Goal: Task Accomplishment & Management: Manage account settings

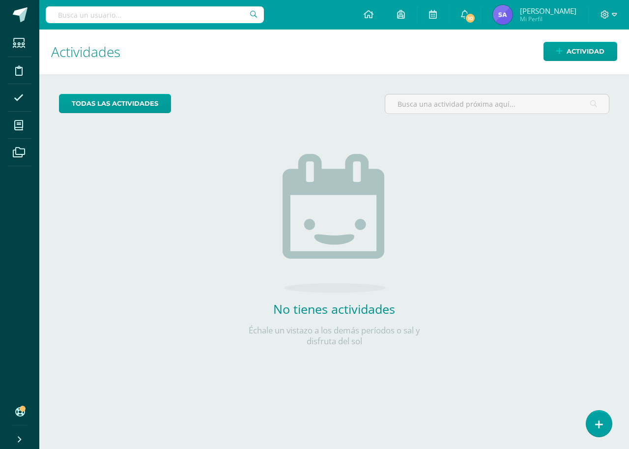
click at [141, 16] on input "text" at bounding box center [155, 14] width 218 height 17
click at [128, 11] on input "text" at bounding box center [155, 14] width 218 height 17
type input "psicolog"
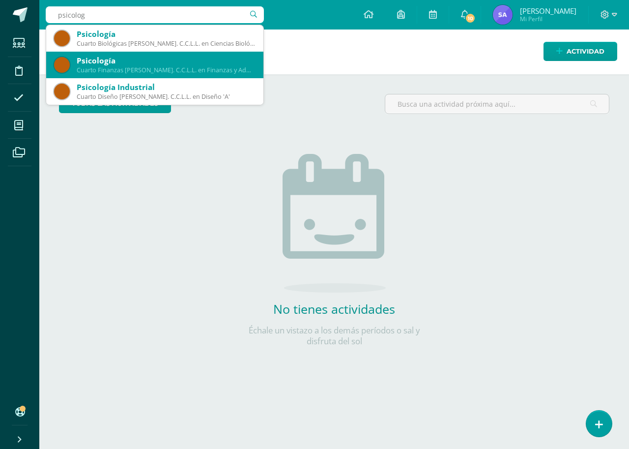
scroll to position [27, 0]
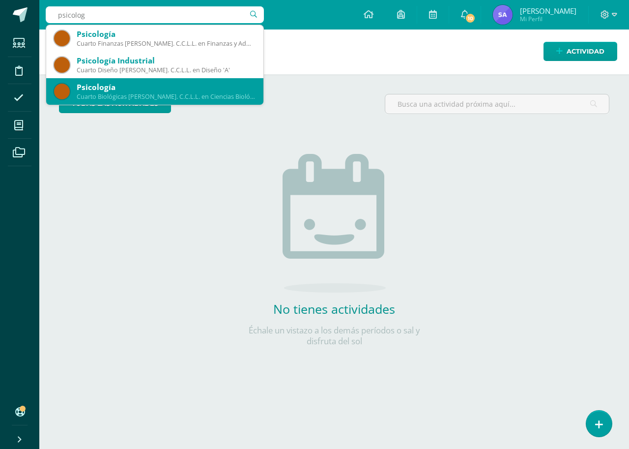
click at [173, 84] on div "Psicología" at bounding box center [166, 87] width 179 height 10
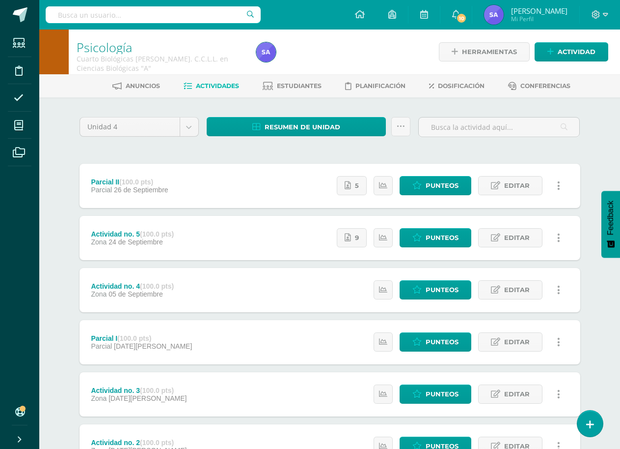
click at [294, 76] on div "Anuncios Actividades Estudiantes Planificación Dosificación Conferencias" at bounding box center [341, 85] width 605 height 23
click at [294, 84] on span "Estudiantes" at bounding box center [299, 85] width 45 height 7
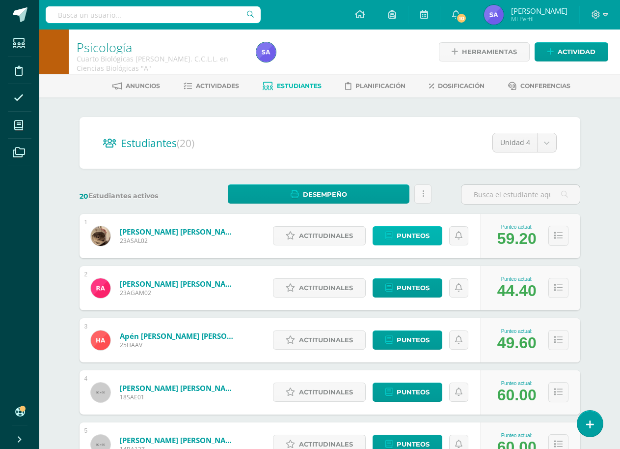
click at [413, 237] on span "Punteos" at bounding box center [413, 235] width 33 height 18
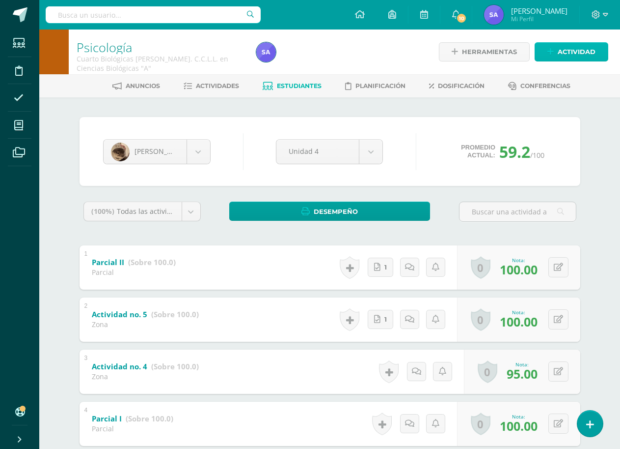
click at [573, 59] on span "Actividad" at bounding box center [577, 52] width 38 height 18
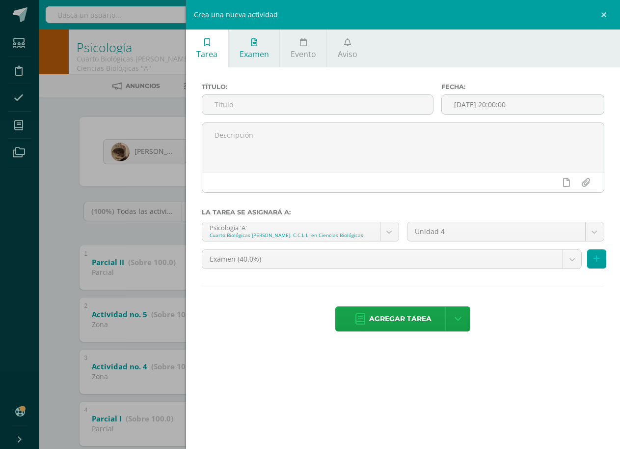
click at [250, 44] on link "Examen" at bounding box center [254, 48] width 51 height 38
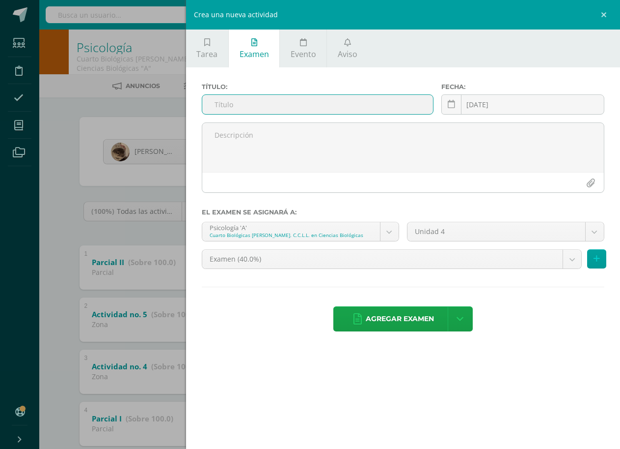
click at [262, 102] on input "text" at bounding box center [317, 104] width 231 height 19
type input "Evaluación IV Etapa"
click at [540, 108] on input "[DATE]" at bounding box center [523, 104] width 162 height 19
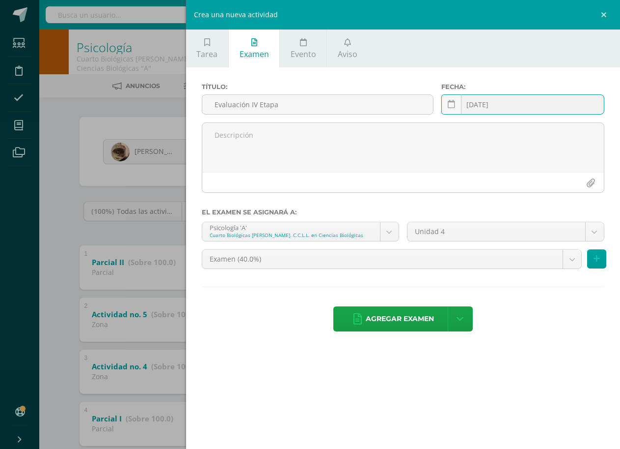
click at [527, 108] on input "[DATE]" at bounding box center [523, 104] width 162 height 19
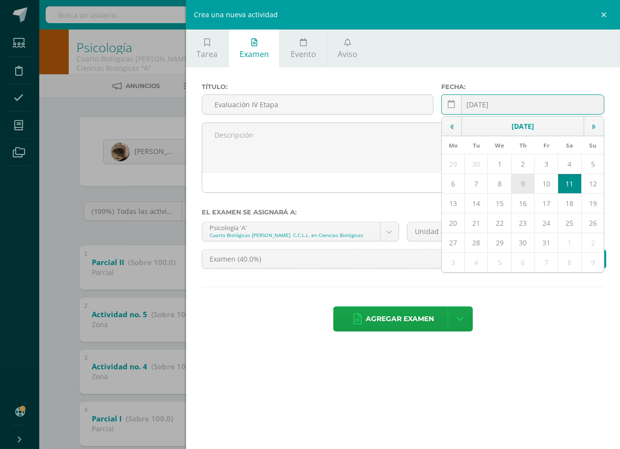
click at [522, 188] on td "9" at bounding box center [523, 184] width 24 height 20
type input "2025-10-09"
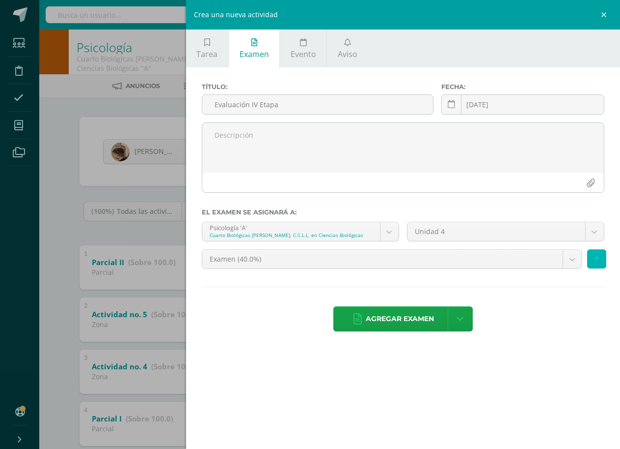
click at [594, 264] on button at bounding box center [597, 258] width 19 height 19
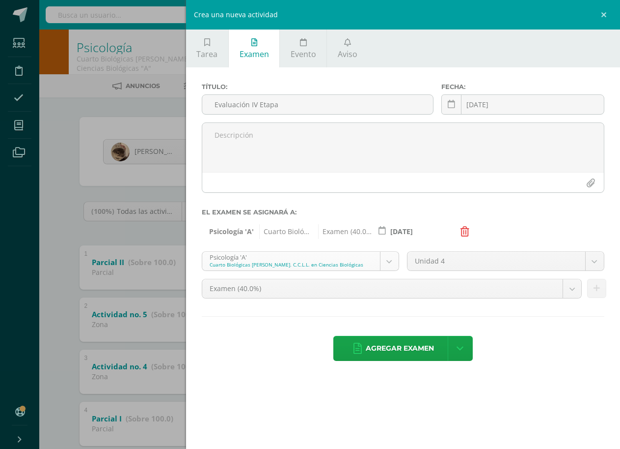
click at [387, 258] on body "Estudiantes Disciplina Asistencia Mis cursos Archivos Soporte Ayuda Reportar un…" at bounding box center [310, 333] width 620 height 667
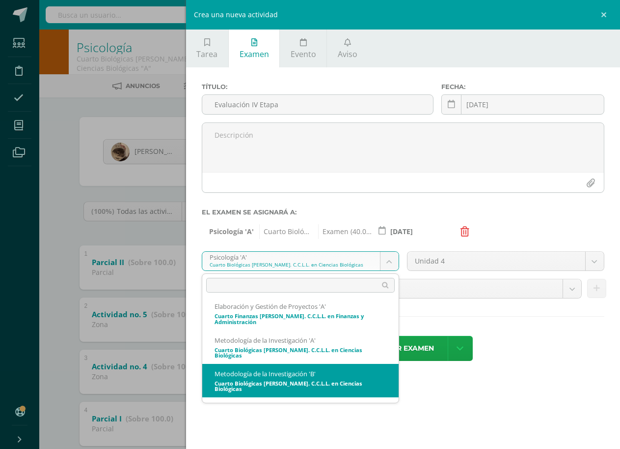
scroll to position [109, 0]
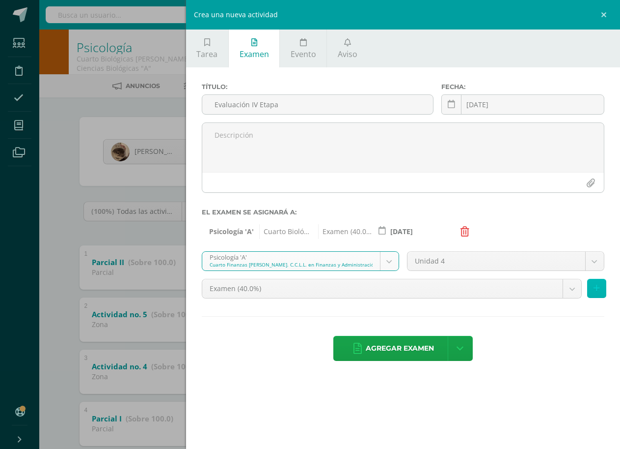
click at [594, 296] on button at bounding box center [597, 288] width 19 height 19
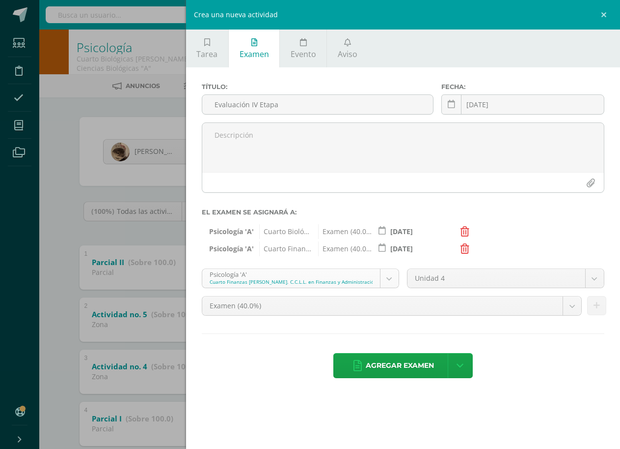
click at [380, 281] on body "Estudiantes Disciplina Asistencia Mis cursos Archivos Soporte Ayuda Reportar un…" at bounding box center [310, 333] width 620 height 667
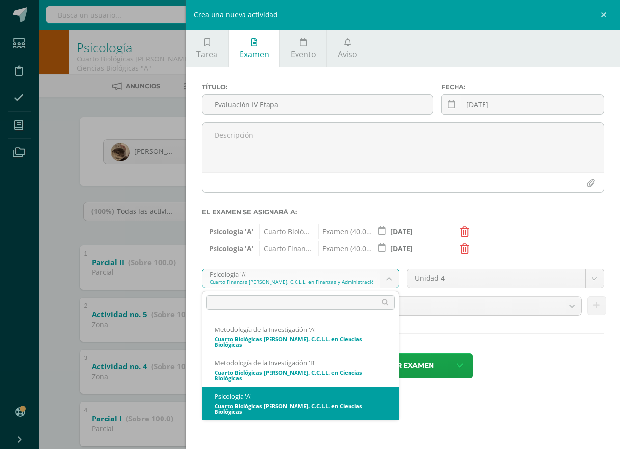
scroll to position [137, 0]
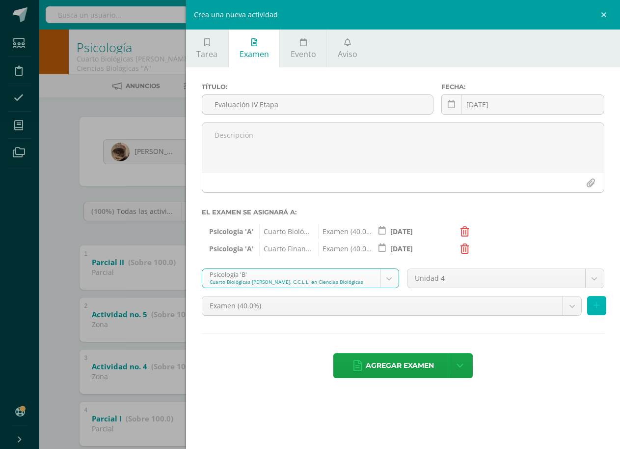
click at [598, 307] on icon at bounding box center [597, 305] width 6 height 8
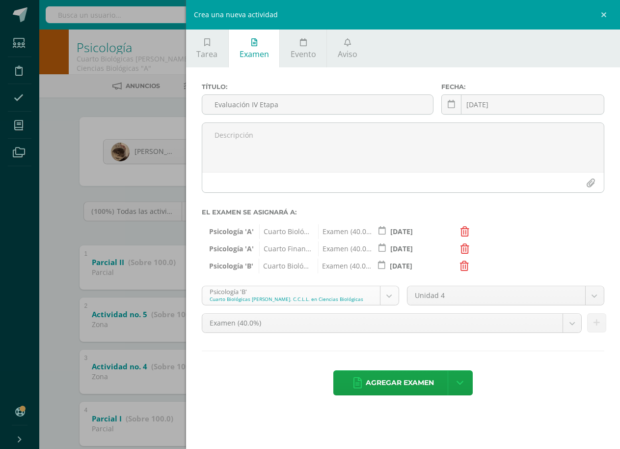
click at [391, 299] on body "Estudiantes Disciplina Asistencia Mis cursos Archivos Soporte Ayuda Reportar un…" at bounding box center [310, 333] width 620 height 667
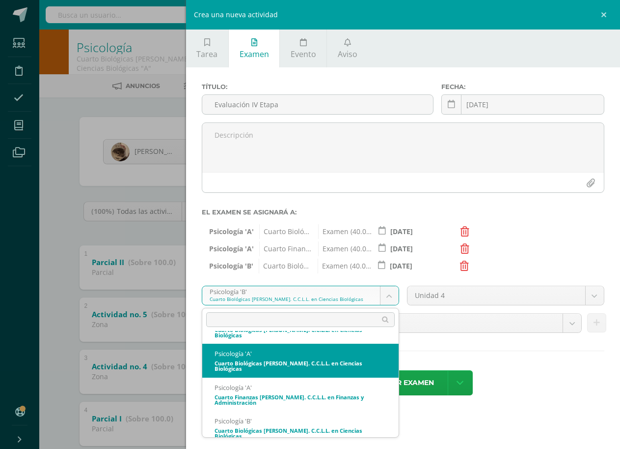
scroll to position [165, 0]
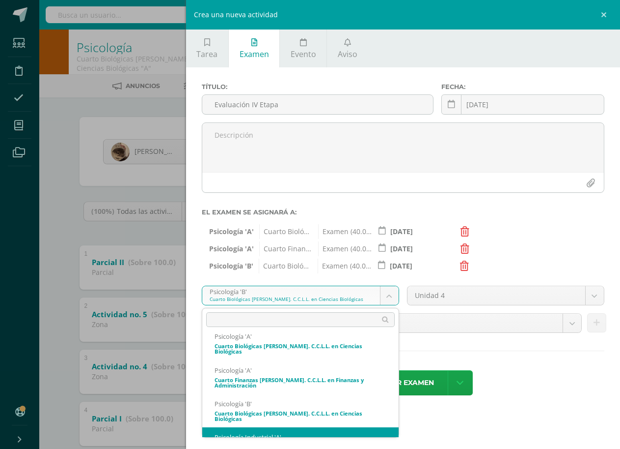
select select "170116"
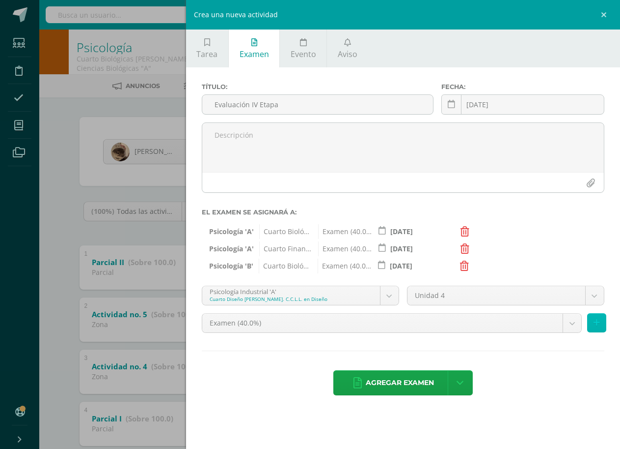
click at [597, 327] on icon at bounding box center [597, 322] width 6 height 8
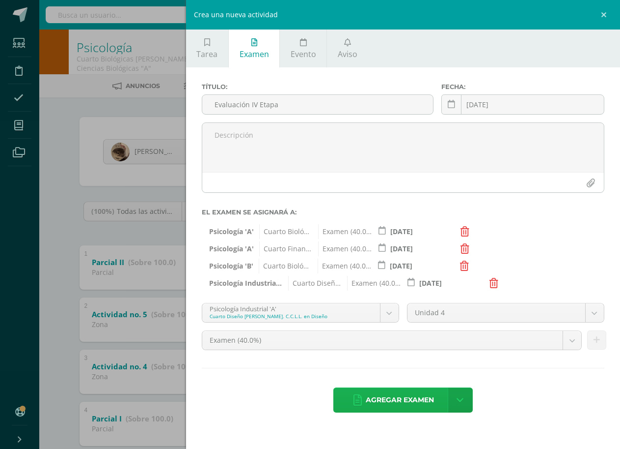
click at [407, 394] on span "Agregar examen" at bounding box center [400, 400] width 68 height 24
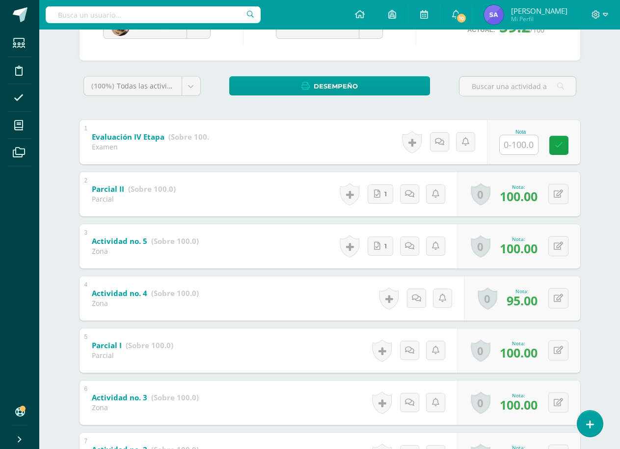
scroll to position [123, 0]
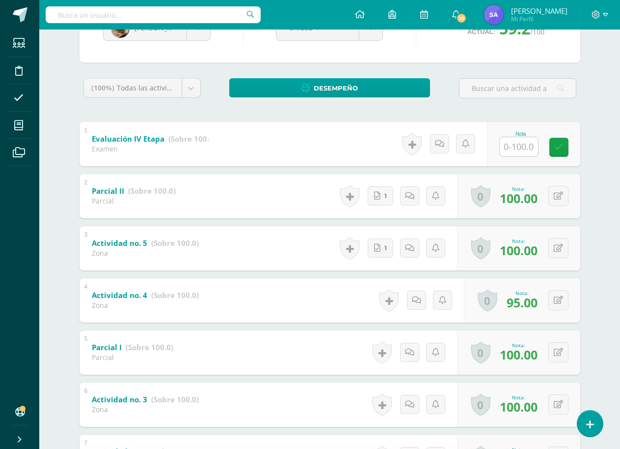
click at [515, 146] on input "text" at bounding box center [519, 146] width 38 height 19
type input "100"
click at [565, 149] on icon at bounding box center [566, 147] width 9 height 8
click at [191, 38] on body "Examen asignado exitosamente Estudiantes Disciplina Asistencia Mis cursos Archi…" at bounding box center [310, 236] width 620 height 719
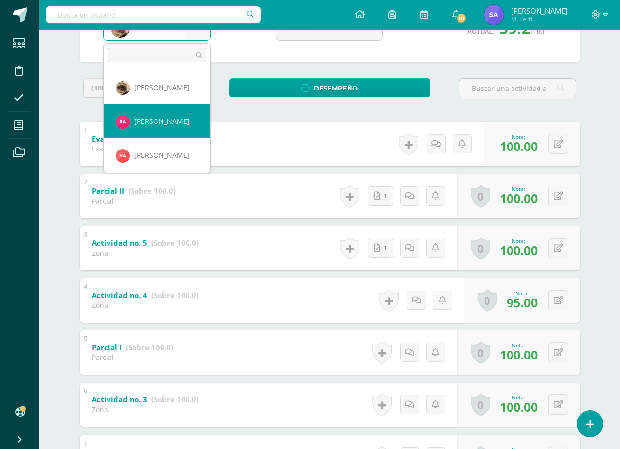
select select "2398"
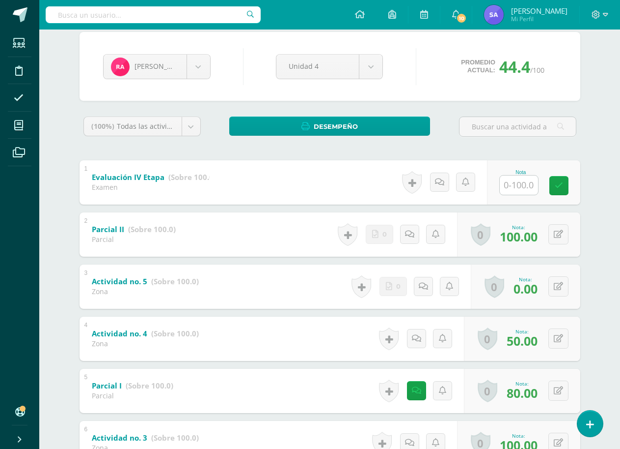
scroll to position [74, 0]
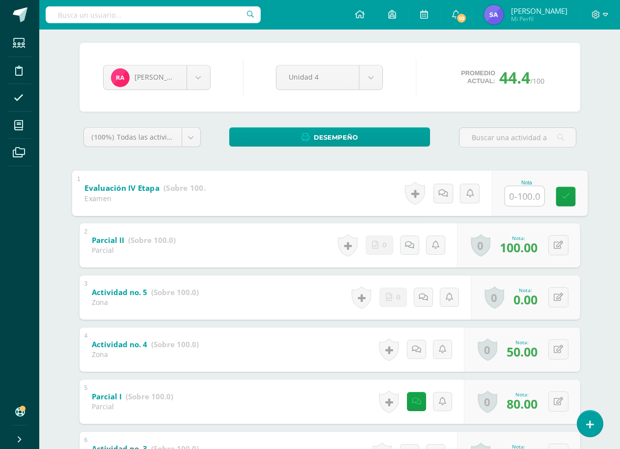
click at [518, 193] on input "text" at bounding box center [524, 196] width 39 height 20
type input "100"
click at [569, 202] on link at bounding box center [566, 196] width 20 height 20
click at [192, 76] on body "Estudiantes Disciplina Asistencia Mis cursos Archivos Soporte Ayuda Reportar un…" at bounding box center [310, 285] width 620 height 719
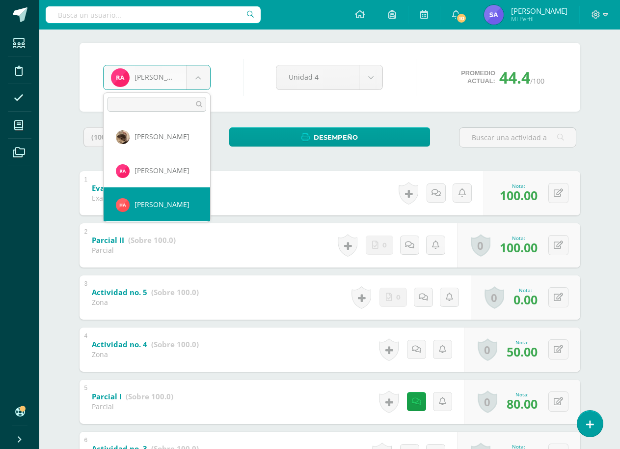
select select "2820"
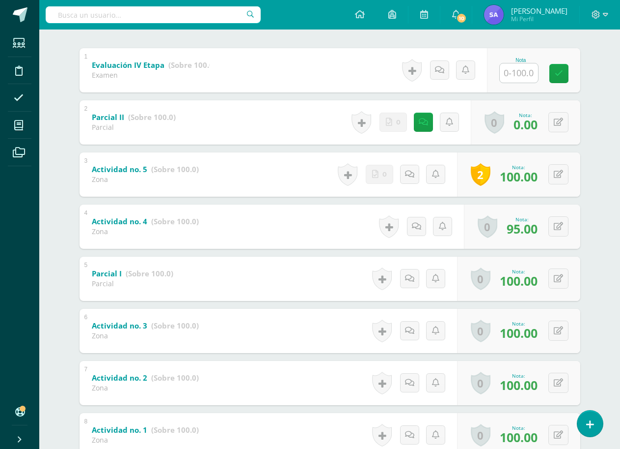
scroll to position [172, 0]
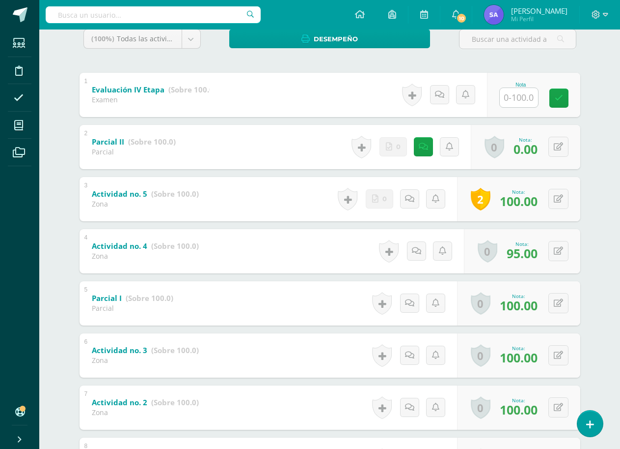
click at [524, 97] on input "text" at bounding box center [519, 97] width 38 height 19
type input "94"
click at [566, 99] on icon at bounding box center [566, 98] width 9 height 8
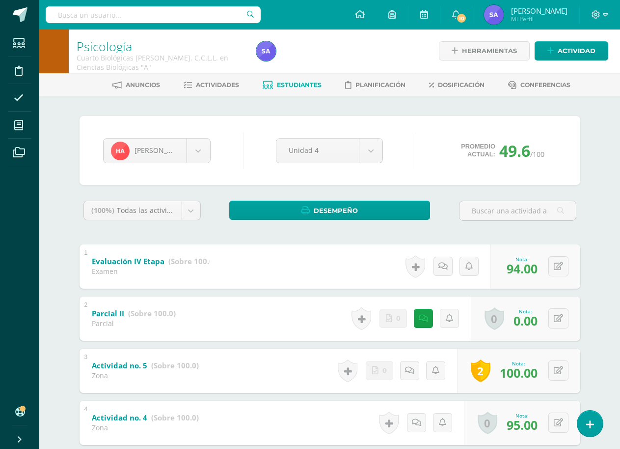
scroll to position [0, 0]
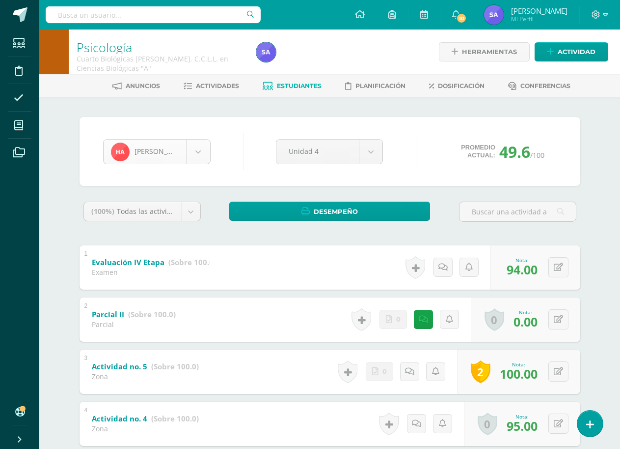
click at [201, 159] on body "Estudiantes Disciplina Asistencia Mis cursos Archivos Soporte Ayuda Reportar un…" at bounding box center [310, 359] width 620 height 719
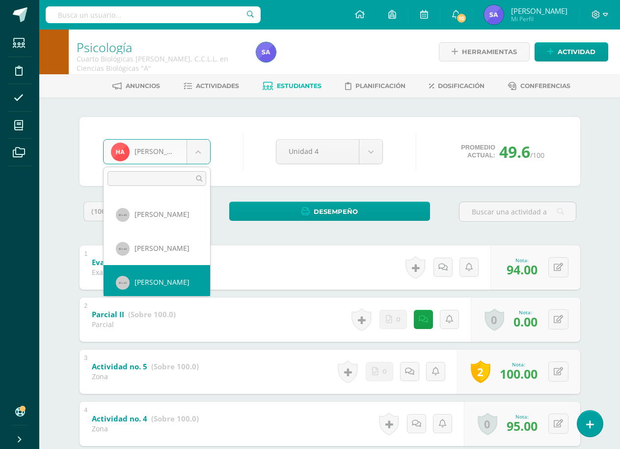
scroll to position [101, 0]
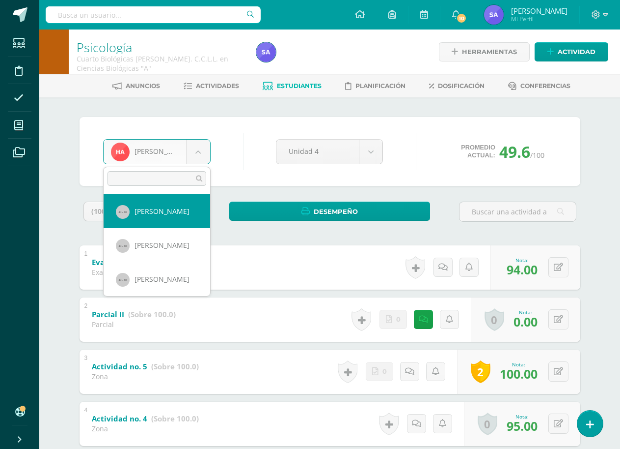
select select "1061"
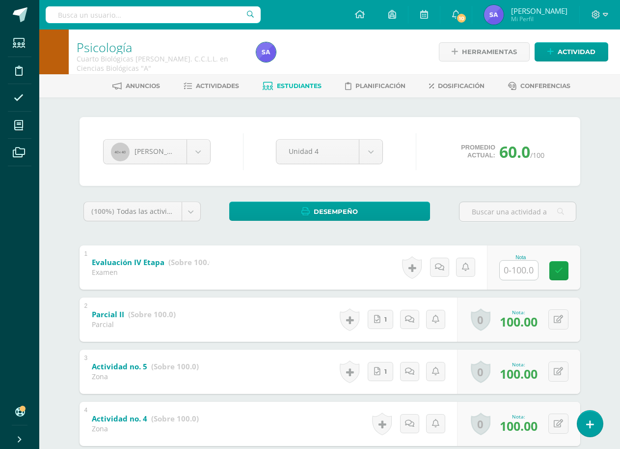
click at [529, 274] on input "text" at bounding box center [519, 269] width 38 height 19
type input "100"
click at [563, 271] on icon at bounding box center [566, 270] width 9 height 8
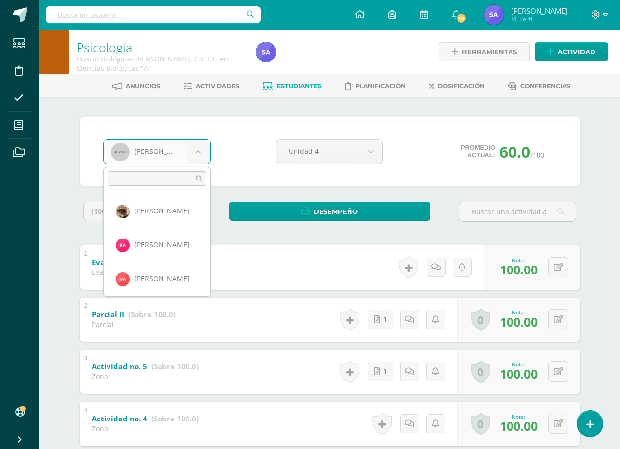
click at [190, 155] on body "Estudiantes Disciplina Asistencia Mis cursos Archivos Soporte Ayuda Reportar un…" at bounding box center [310, 359] width 620 height 719
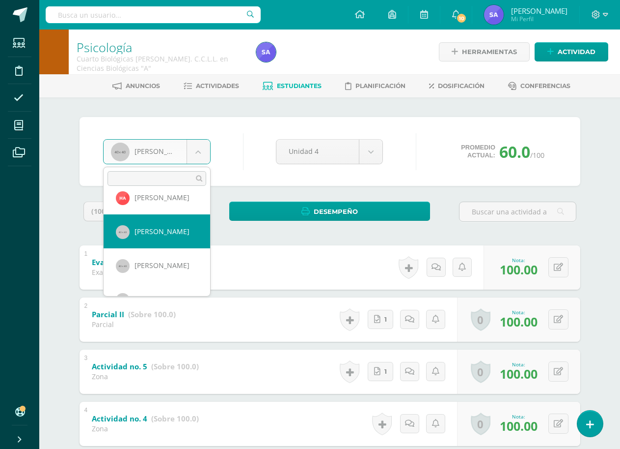
scroll to position [98, 0]
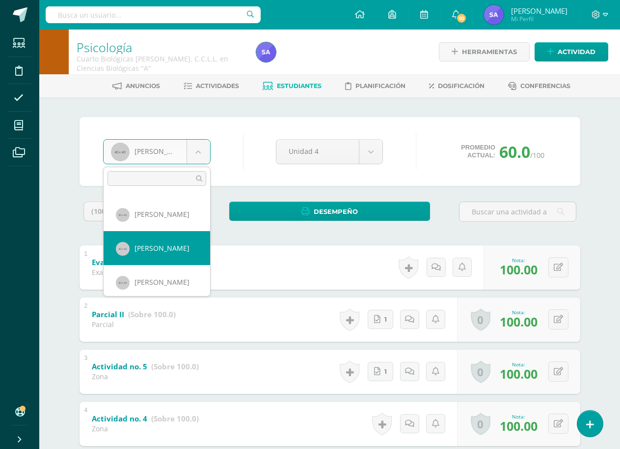
select select "1062"
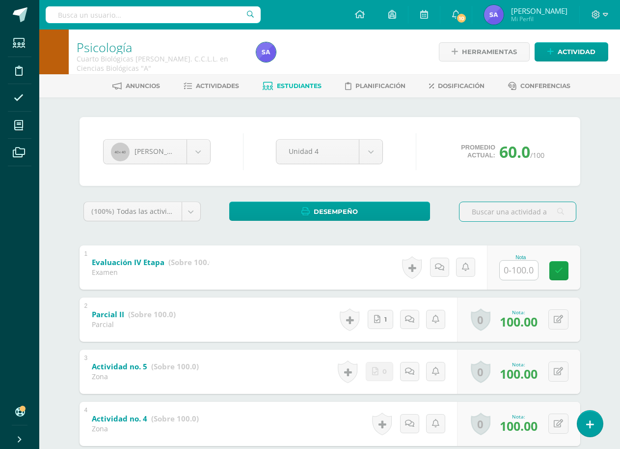
click at [530, 269] on input "text" at bounding box center [519, 269] width 38 height 19
type input "100"
click at [558, 276] on link at bounding box center [566, 270] width 20 height 20
click at [199, 150] on body "Estudiantes Disciplina Asistencia Mis cursos Archivos Soporte Ayuda Reportar un…" at bounding box center [310, 359] width 620 height 719
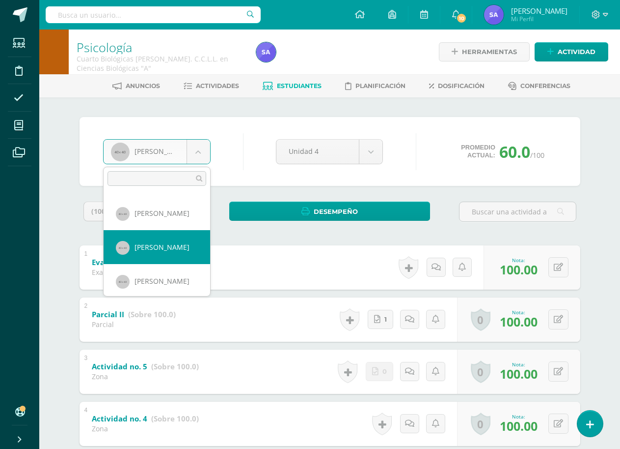
scroll to position [116, 0]
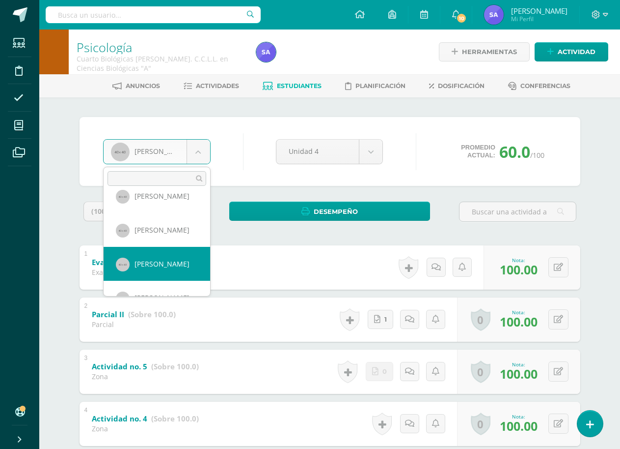
select select "1094"
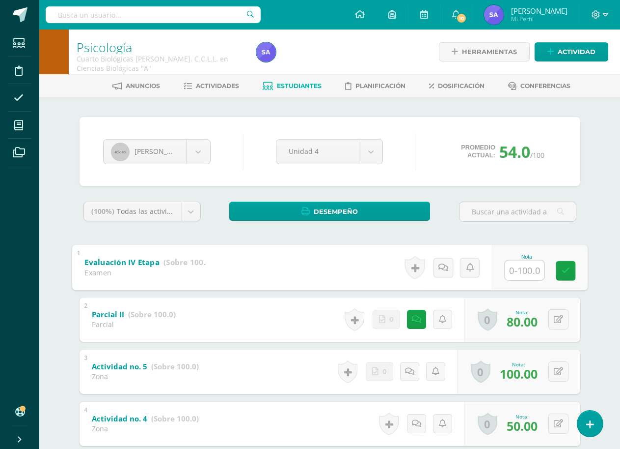
click at [521, 267] on input "text" at bounding box center [524, 270] width 39 height 20
type input "100"
click at [563, 270] on icon at bounding box center [566, 270] width 9 height 8
click at [195, 157] on body "Estudiantes Disciplina Asistencia Mis cursos Archivos Soporte Ayuda Reportar un…" at bounding box center [310, 359] width 620 height 719
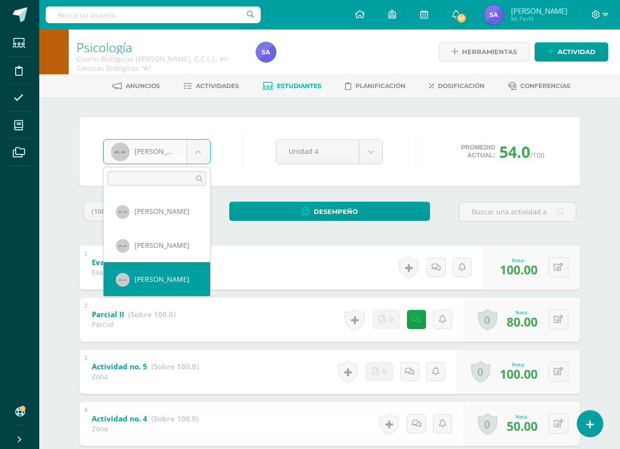
scroll to position [150, 0]
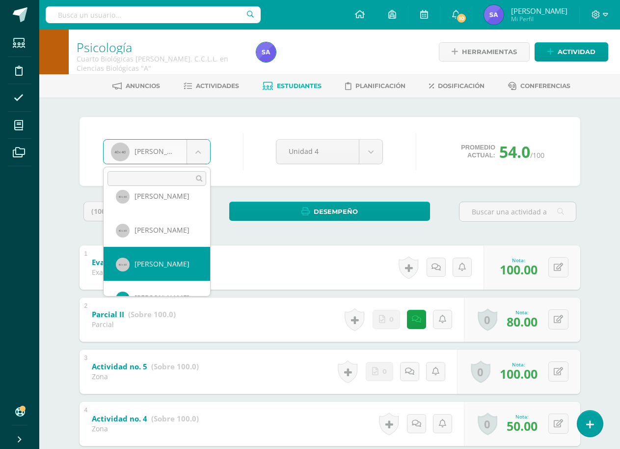
select select "1067"
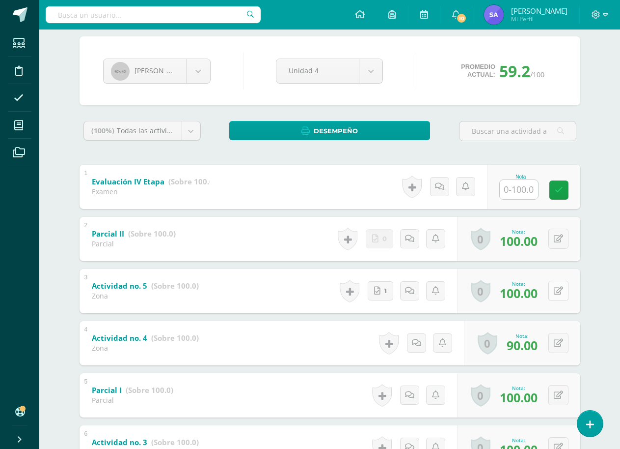
scroll to position [98, 0]
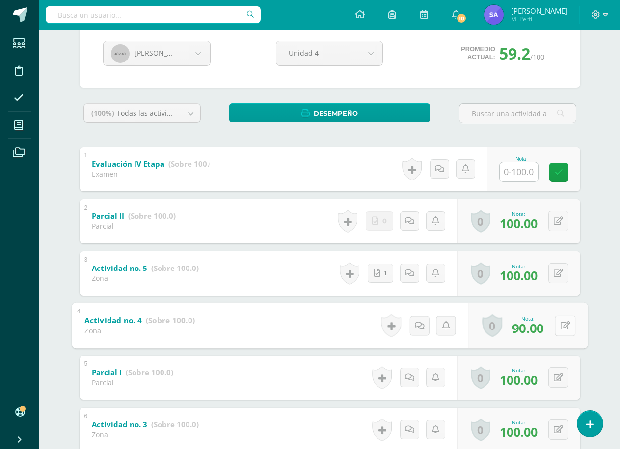
click at [559, 323] on button at bounding box center [565, 325] width 21 height 21
drag, startPoint x: 470, startPoint y: 328, endPoint x: 433, endPoint y: 327, distance: 36.4
click at [433, 327] on div "Nota 90.00 Sustitución:" at bounding box center [505, 325] width 165 height 46
type input "100"
click at [538, 332] on icon at bounding box center [539, 328] width 9 height 8
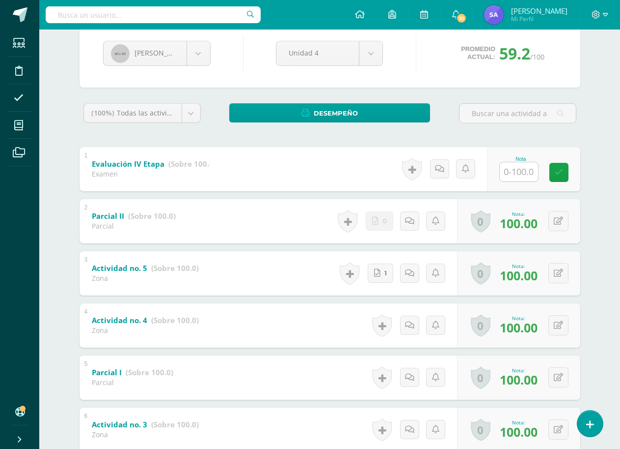
click at [527, 171] on input "text" at bounding box center [519, 171] width 38 height 19
type input "0"
type input "100"
click at [562, 174] on icon at bounding box center [566, 172] width 9 height 8
click at [202, 50] on body "Estudiantes Disciplina Asistencia Mis cursos Archivos Soporte Ayuda Reportar un…" at bounding box center [310, 261] width 620 height 719
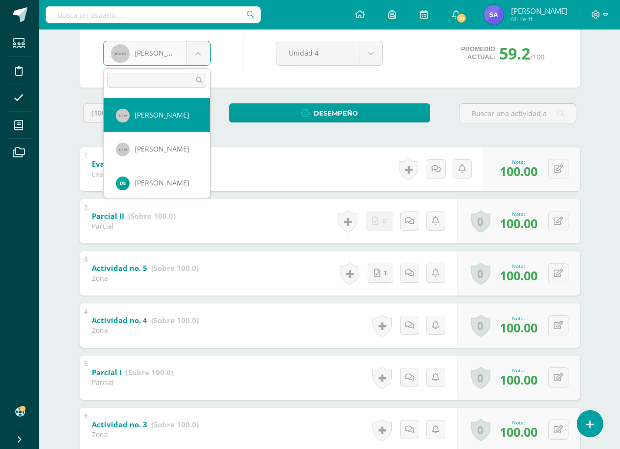
scroll to position [184, 0]
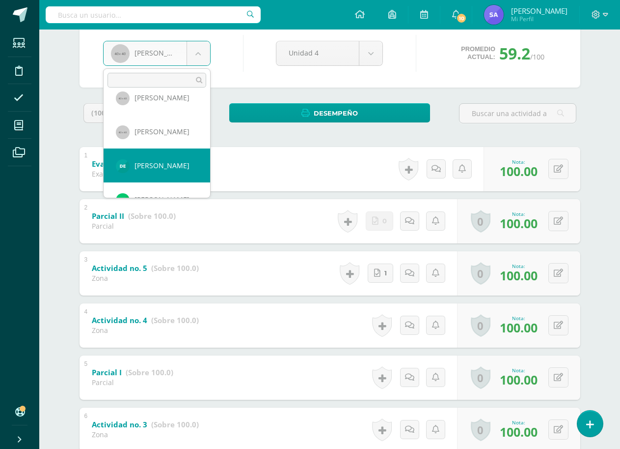
select select "2821"
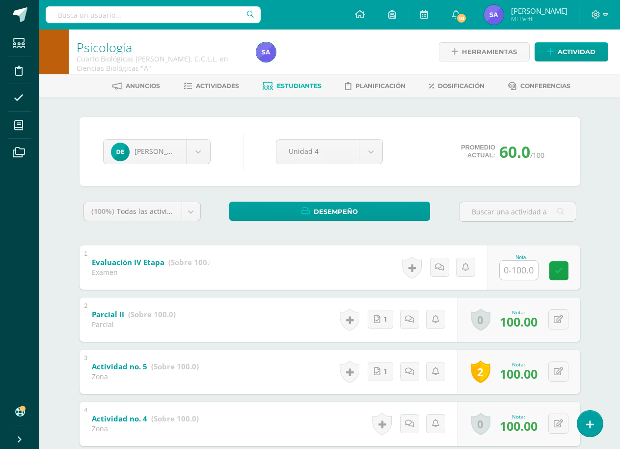
click at [526, 272] on input "text" at bounding box center [519, 269] width 38 height 19
type input "100"
click at [570, 273] on icon at bounding box center [566, 270] width 9 height 8
click at [202, 157] on body "Estudiantes Disciplina Asistencia Mis cursos Archivos Soporte Ayuda Reportar un…" at bounding box center [310, 359] width 620 height 719
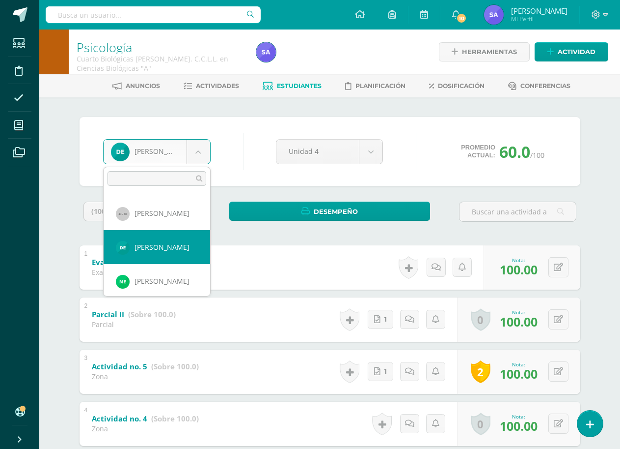
scroll to position [218, 0]
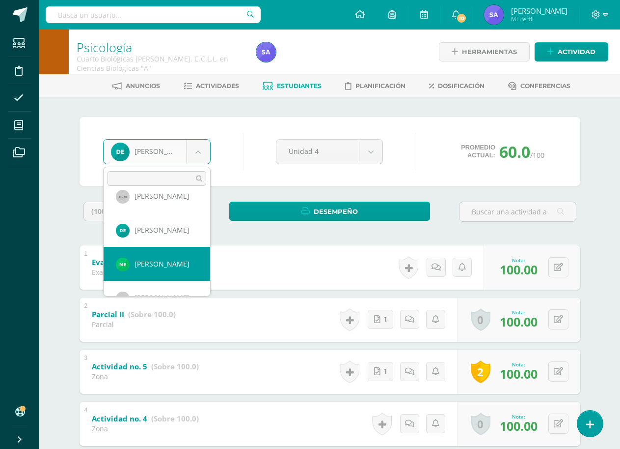
select select "2822"
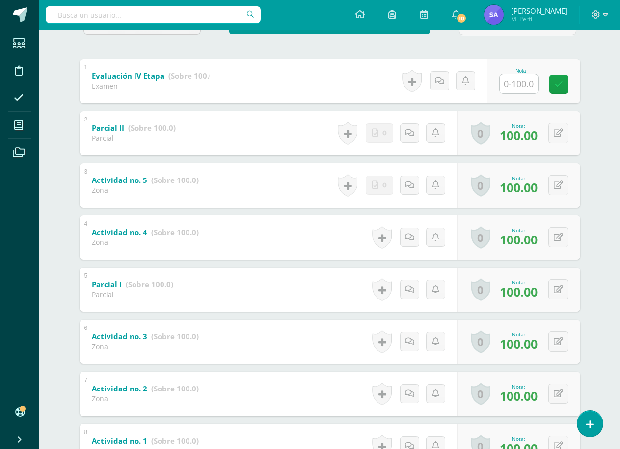
scroll to position [147, 0]
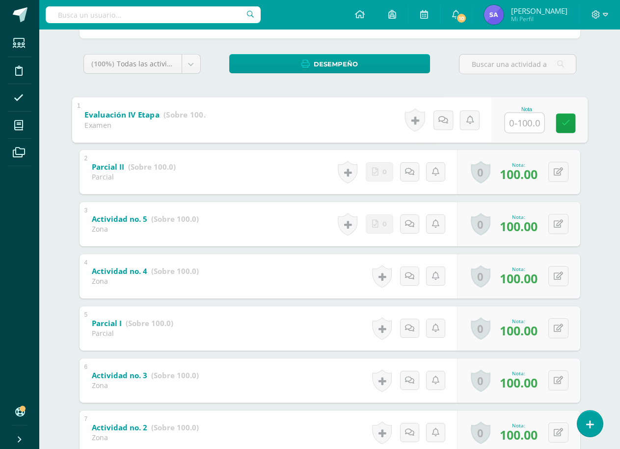
click at [530, 125] on input "text" at bounding box center [524, 123] width 39 height 20
type input "95"
click at [567, 123] on icon at bounding box center [566, 123] width 9 height 8
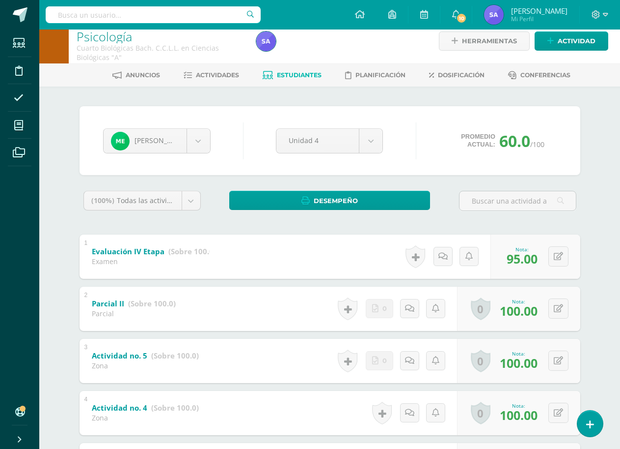
scroll to position [0, 0]
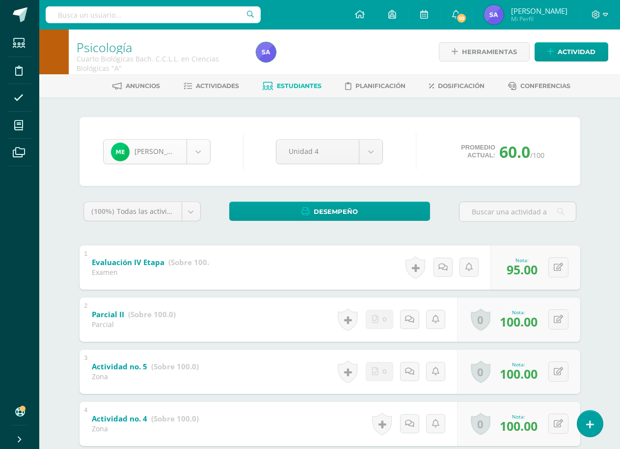
click at [199, 154] on body "Estudiantes Disciplina Asistencia Mis cursos Archivos Soporte Ayuda Reportar un…" at bounding box center [310, 359] width 620 height 719
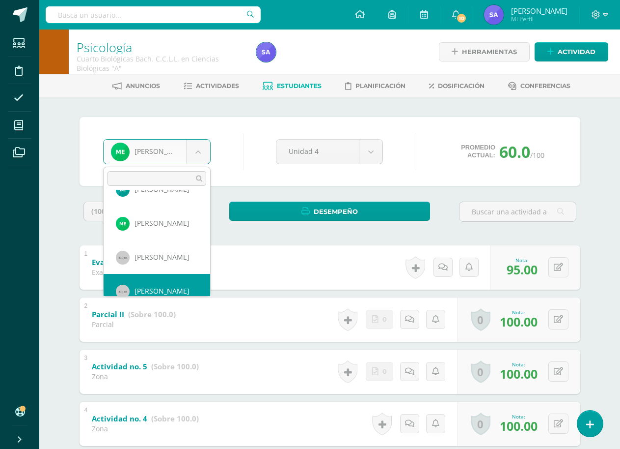
scroll to position [305, 0]
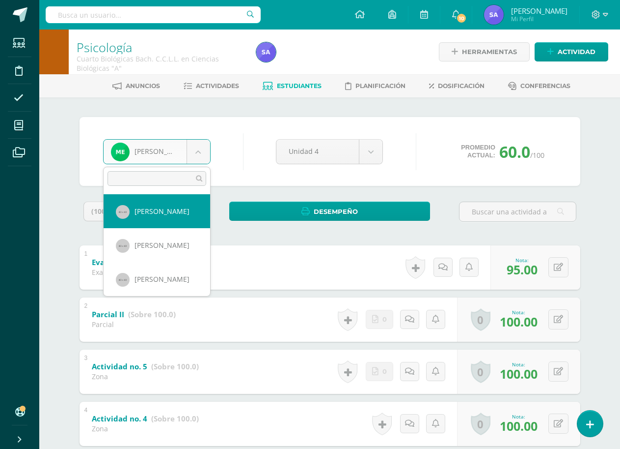
select select "1071"
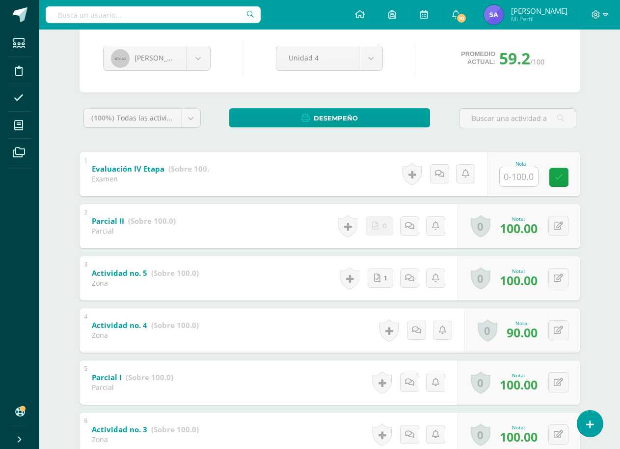
scroll to position [98, 0]
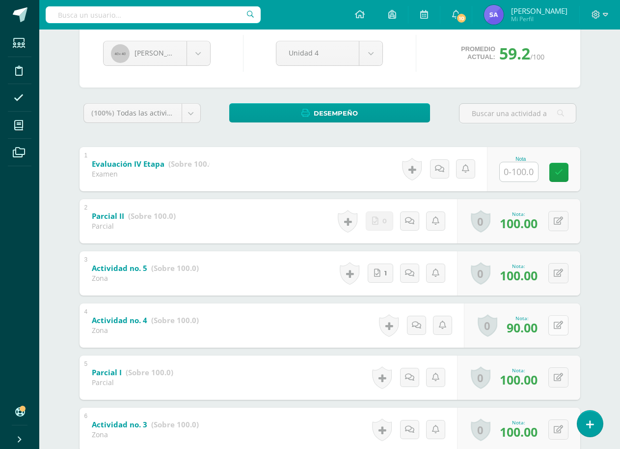
click at [564, 328] on button at bounding box center [559, 325] width 20 height 20
drag, startPoint x: 471, startPoint y: 326, endPoint x: 431, endPoint y: 320, distance: 40.2
click at [431, 320] on div "Nota 90.00 Sustitución:" at bounding box center [505, 325] width 165 height 46
type input "100"
click at [539, 327] on icon at bounding box center [539, 328] width 9 height 8
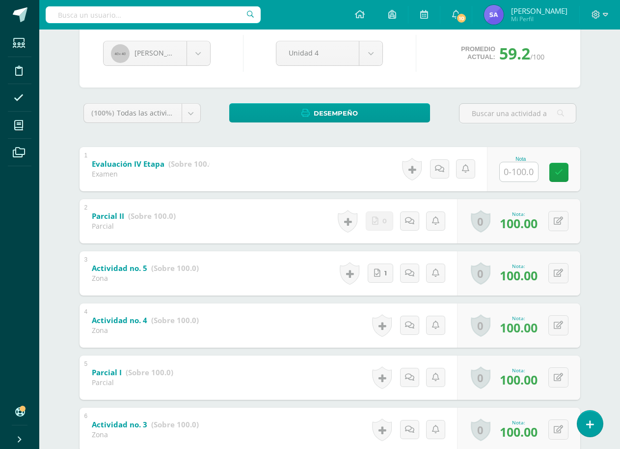
click at [515, 169] on input "text" at bounding box center [519, 171] width 38 height 19
type input "100"
click at [572, 170] on link at bounding box center [566, 172] width 20 height 20
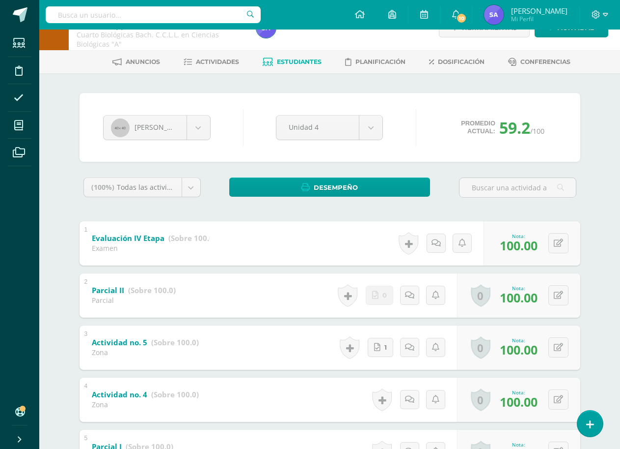
scroll to position [0, 0]
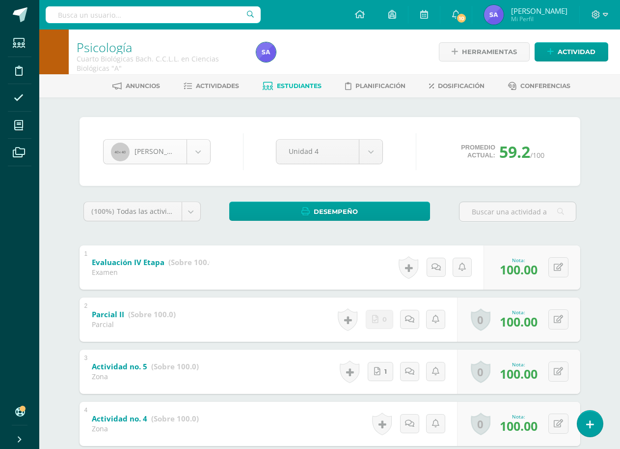
click at [198, 157] on body "Estudiantes Disciplina Asistencia Mis cursos Archivos Soporte Ayuda Reportar un…" at bounding box center [310, 359] width 620 height 719
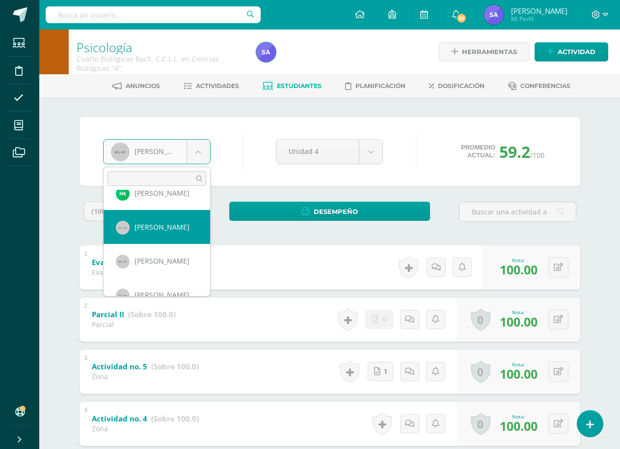
scroll to position [306, 0]
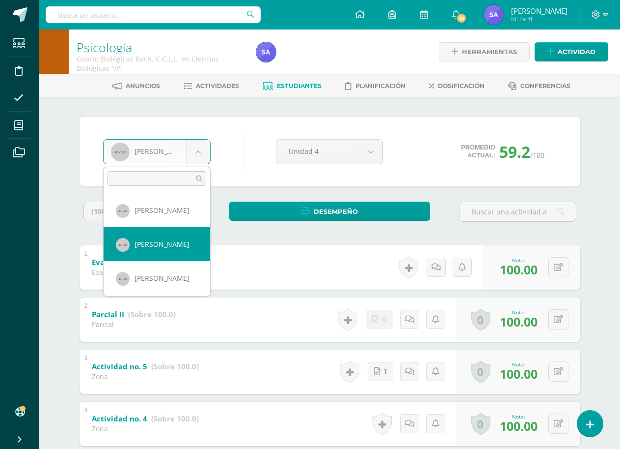
select select "1718"
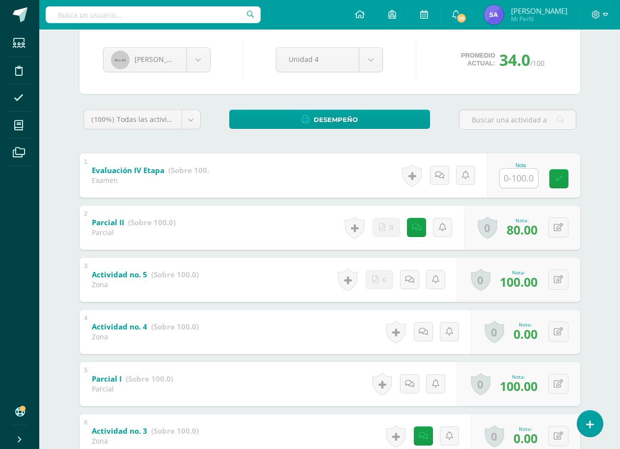
scroll to position [74, 0]
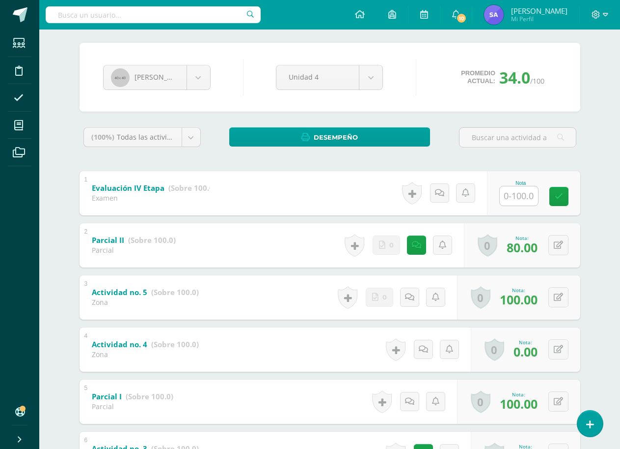
click at [510, 189] on input "text" at bounding box center [519, 195] width 38 height 19
type input "94"
click at [572, 193] on link at bounding box center [566, 196] width 20 height 20
click at [191, 77] on body "Estudiantes Disciplina Asistencia Mis cursos Archivos Soporte Ayuda Reportar un…" at bounding box center [310, 285] width 620 height 719
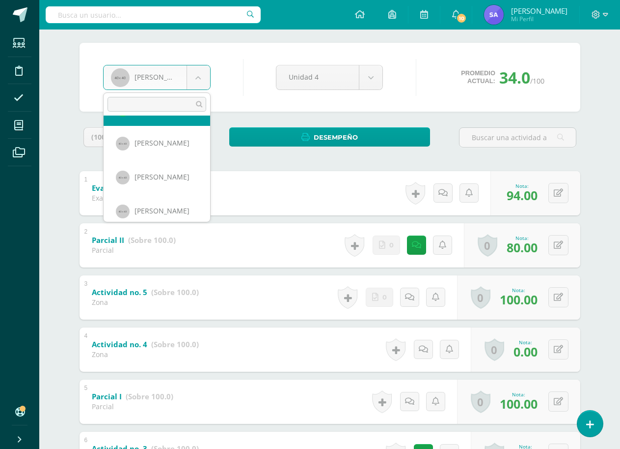
scroll to position [320, 0]
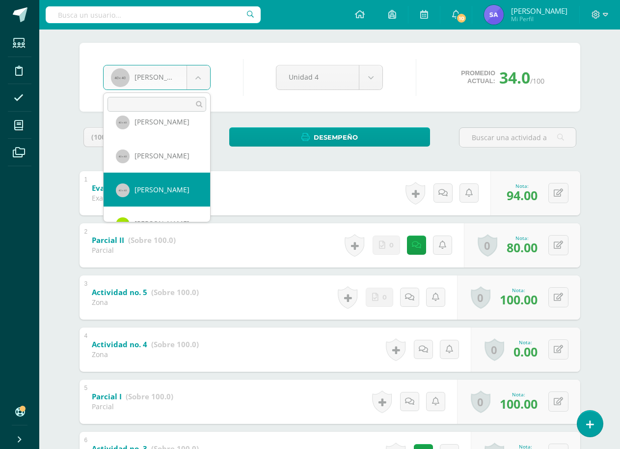
select select "1099"
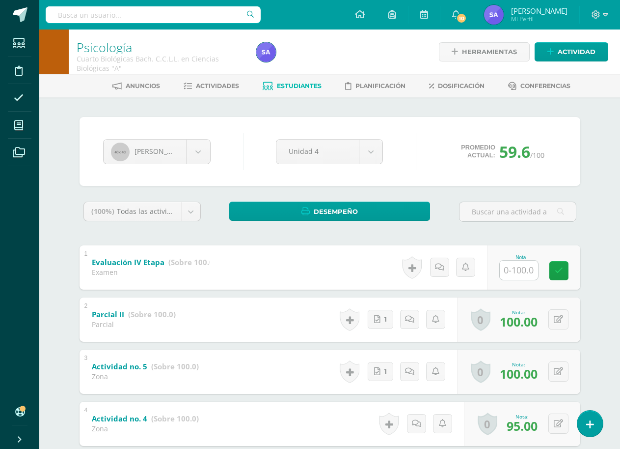
click at [527, 273] on input "text" at bounding box center [519, 269] width 38 height 19
type input "100"
click at [559, 271] on link at bounding box center [566, 270] width 20 height 20
click at [195, 156] on body "Estudiantes Disciplina Asistencia Mis cursos Archivos Soporte Ayuda Reportar un…" at bounding box center [310, 359] width 620 height 719
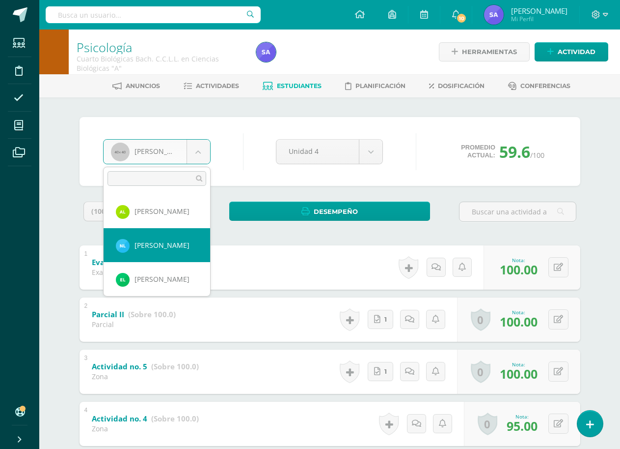
scroll to position [409, 0]
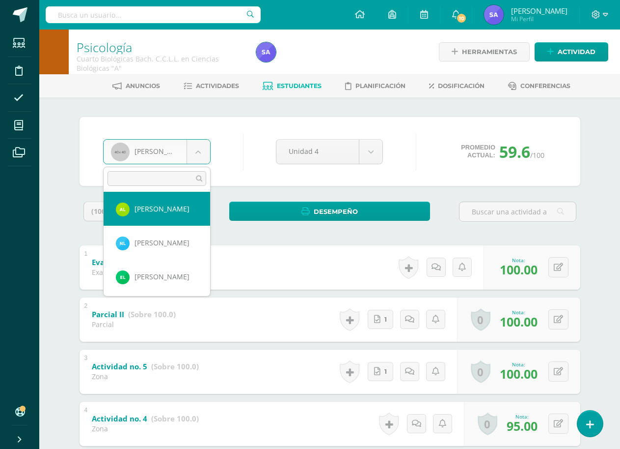
select select "2427"
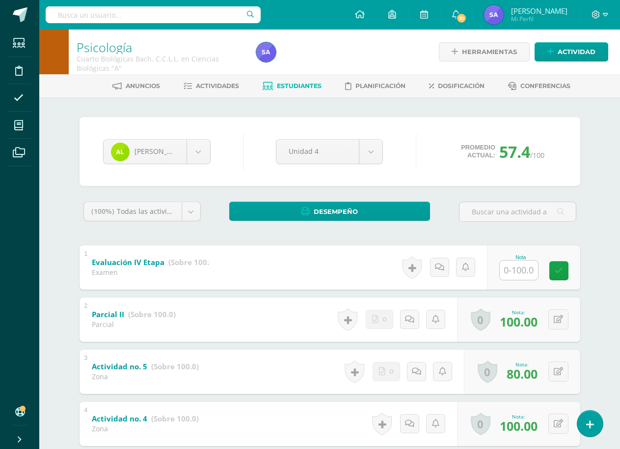
click at [521, 267] on input "text" at bounding box center [519, 269] width 38 height 19
type input "94"
click at [566, 271] on icon at bounding box center [566, 270] width 9 height 8
click at [202, 152] on body "Estudiantes Disciplina Asistencia Mis cursos Archivos Soporte Ayuda Reportar un…" at bounding box center [310, 359] width 620 height 719
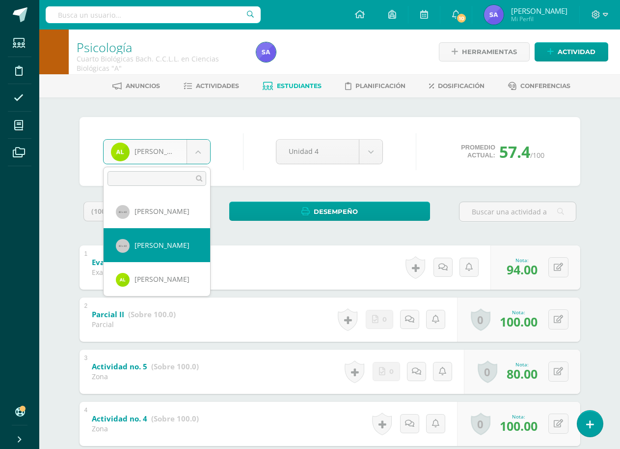
scroll to position [437, 0]
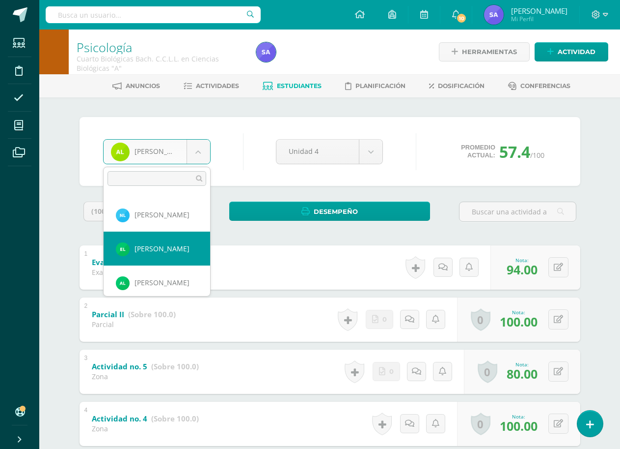
select select "2823"
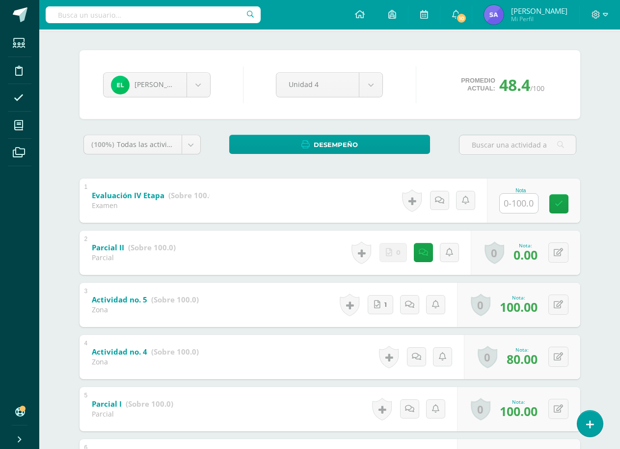
scroll to position [49, 0]
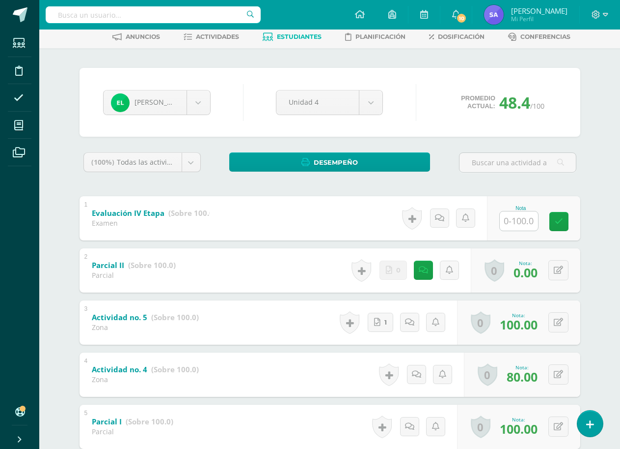
click at [519, 222] on input "text" at bounding box center [519, 220] width 38 height 19
type input "100"
click at [561, 222] on link at bounding box center [566, 221] width 20 height 20
click at [197, 107] on body "Estudiantes Disciplina Asistencia Mis cursos Archivos Soporte Ayuda Reportar un…" at bounding box center [310, 310] width 620 height 719
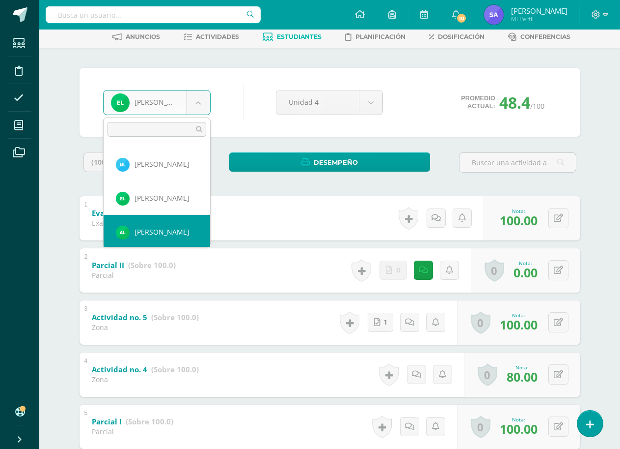
scroll to position [455, 0]
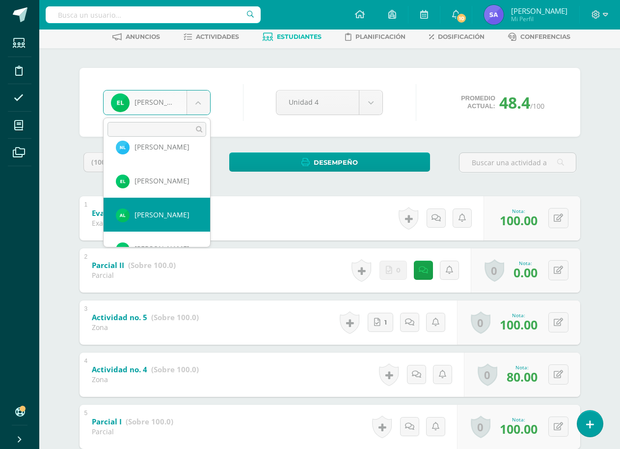
select select "2824"
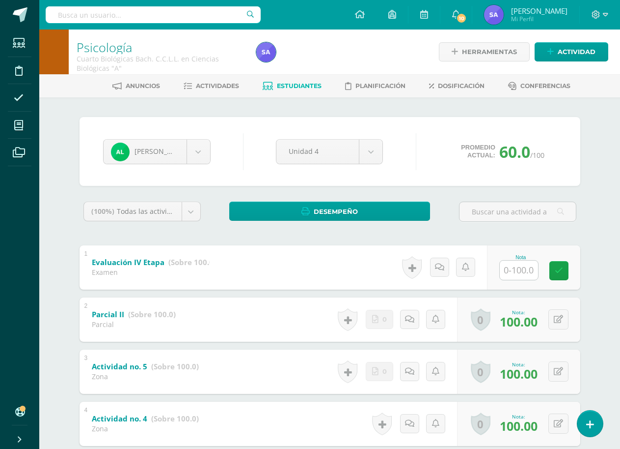
click at [525, 270] on input "text" at bounding box center [519, 269] width 38 height 19
type input "100"
click at [569, 271] on icon at bounding box center [566, 270] width 9 height 8
click at [201, 157] on body "Estudiantes Disciplina Asistencia Mis cursos Archivos Soporte Ayuda Reportar un…" at bounding box center [310, 359] width 620 height 719
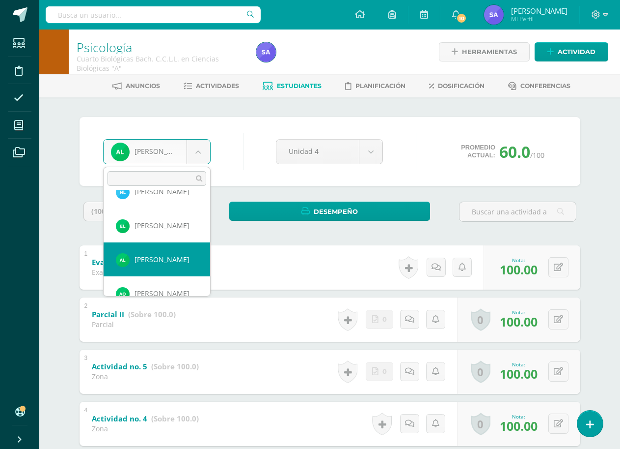
scroll to position [474, 0]
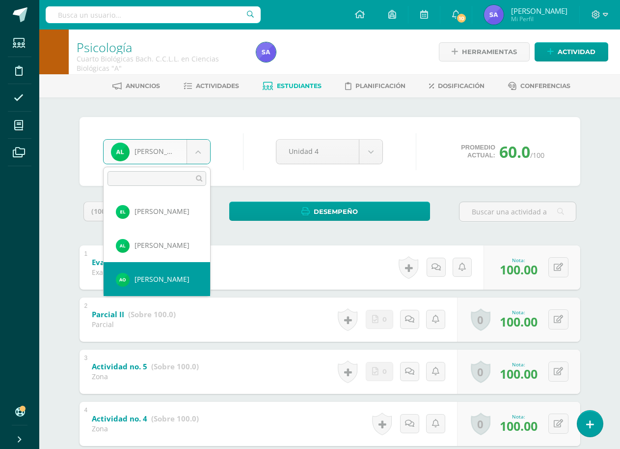
select select "2825"
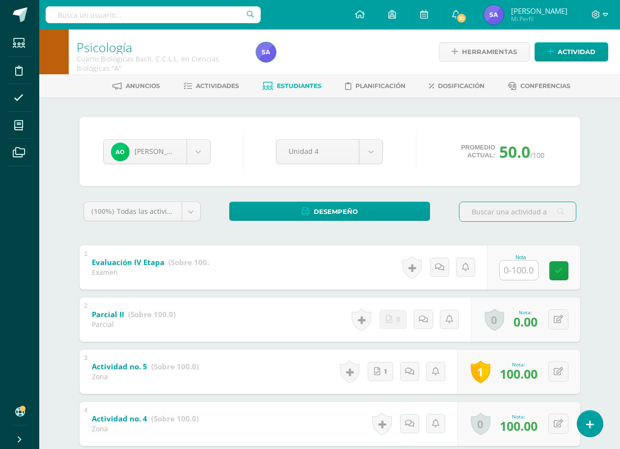
click at [530, 277] on input "text" at bounding box center [519, 269] width 38 height 19
type input "100"
click at [564, 276] on link at bounding box center [566, 270] width 20 height 20
click at [197, 155] on body "Estudiantes Disciplina Asistencia Mis cursos Archivos Soporte Ayuda Reportar un…" at bounding box center [310, 359] width 620 height 719
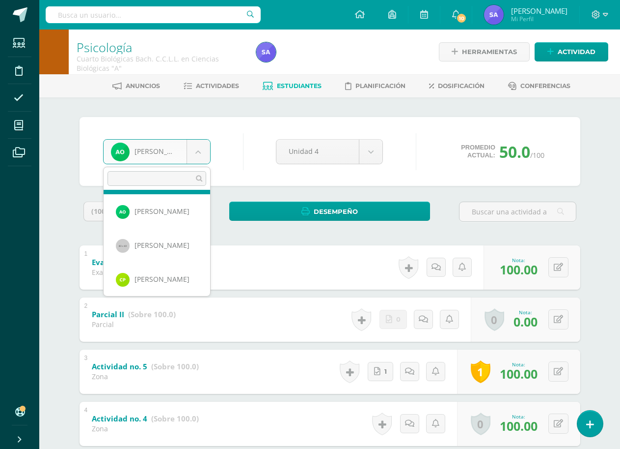
scroll to position [543, 0]
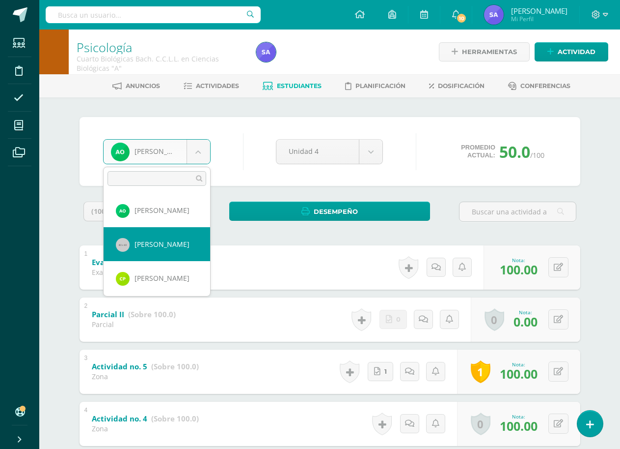
select select "1720"
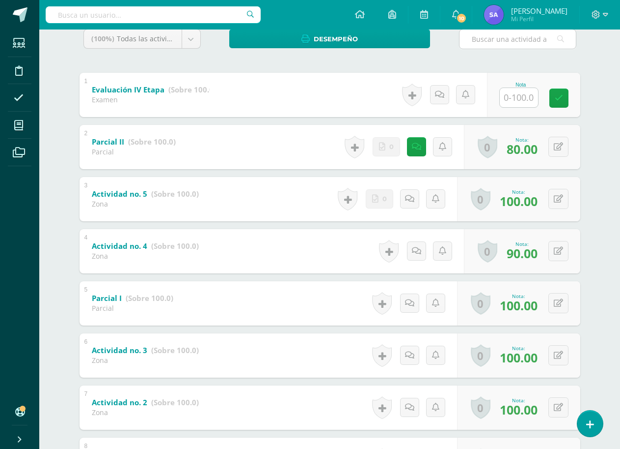
scroll to position [74, 0]
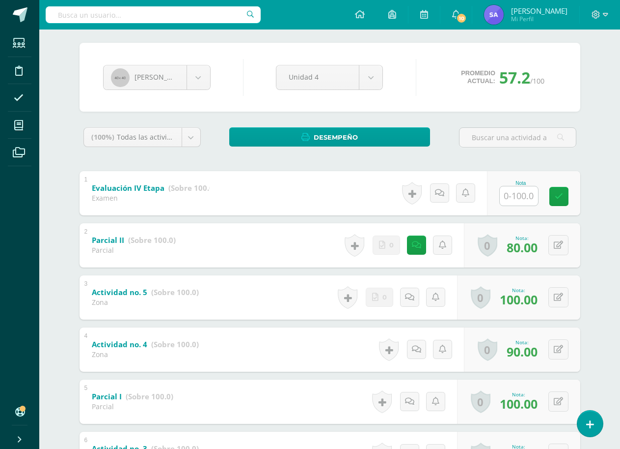
click at [521, 197] on input "text" at bounding box center [519, 195] width 38 height 19
type input "85"
click at [569, 198] on icon at bounding box center [566, 196] width 9 height 8
click at [201, 82] on body "Estudiantes Disciplina Asistencia Mis cursos Archivos Soporte Ayuda Reportar un…" at bounding box center [310, 285] width 620 height 719
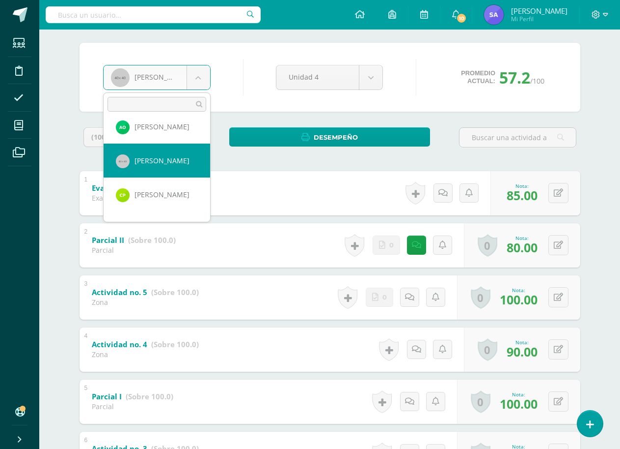
scroll to position [577, 0]
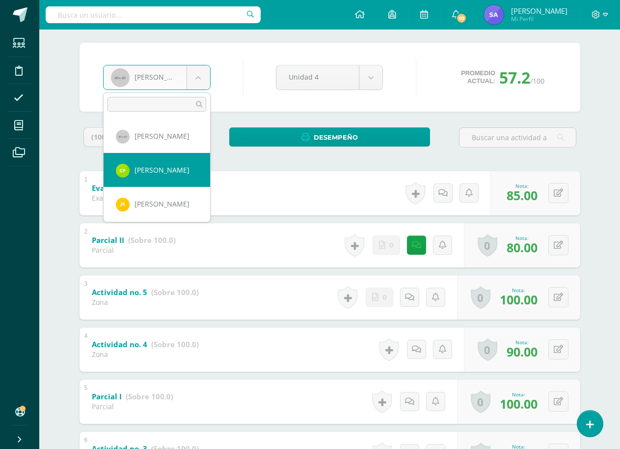
select select "2826"
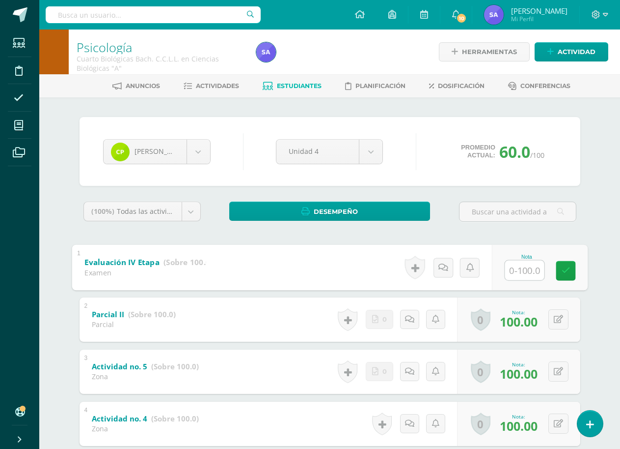
click at [518, 268] on input "text" at bounding box center [524, 270] width 39 height 20
type input "100"
click at [567, 273] on icon at bounding box center [566, 270] width 9 height 8
click at [199, 147] on body "Estudiantes Disciplina Asistencia Mis cursos Archivos Soporte Ayuda Reportar un…" at bounding box center [310, 359] width 620 height 719
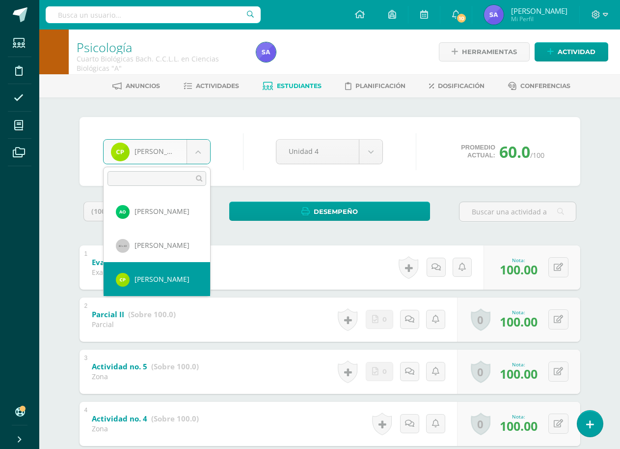
scroll to position [580, 0]
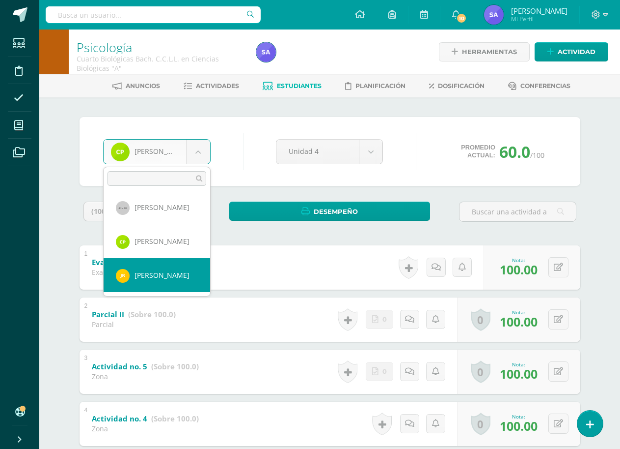
select select "1993"
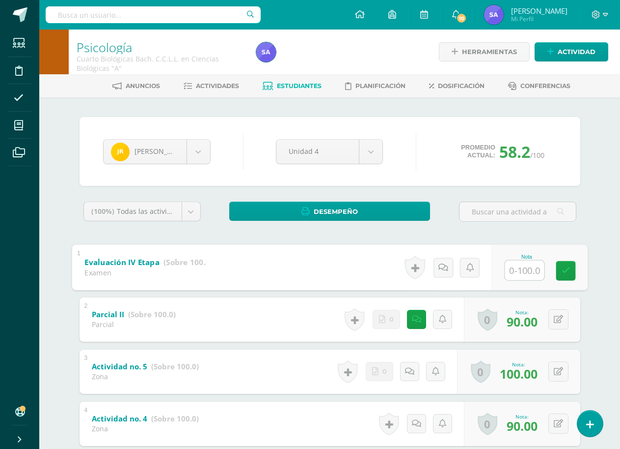
click at [528, 273] on input "text" at bounding box center [524, 270] width 39 height 20
type input "100"
click at [571, 268] on link at bounding box center [566, 270] width 20 height 20
click at [197, 147] on body "Estudiantes Disciplina Asistencia Mis cursos Archivos Soporte Ayuda Reportar un…" at bounding box center [310, 359] width 620 height 719
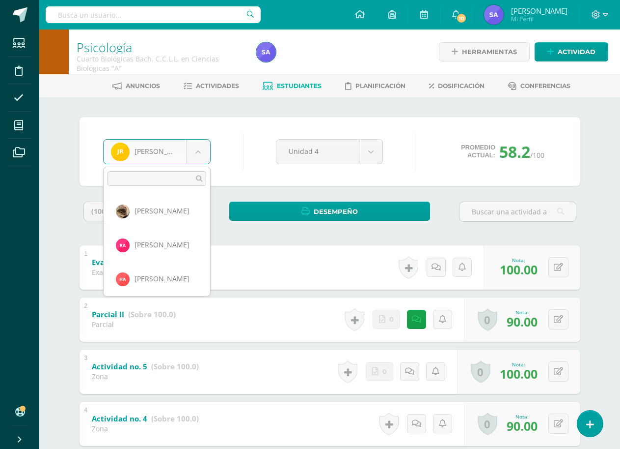
scroll to position [576, 0]
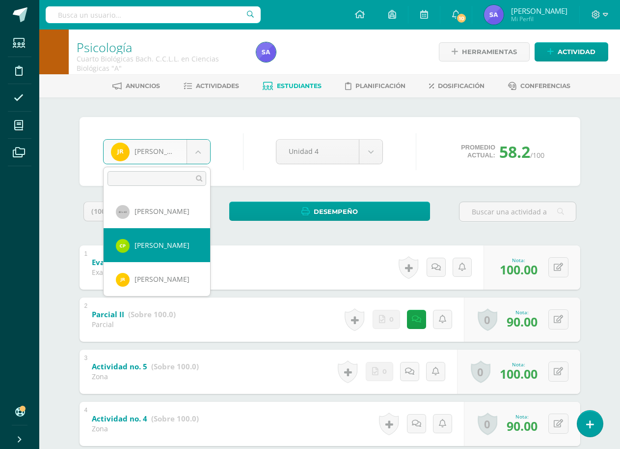
select select "2826"
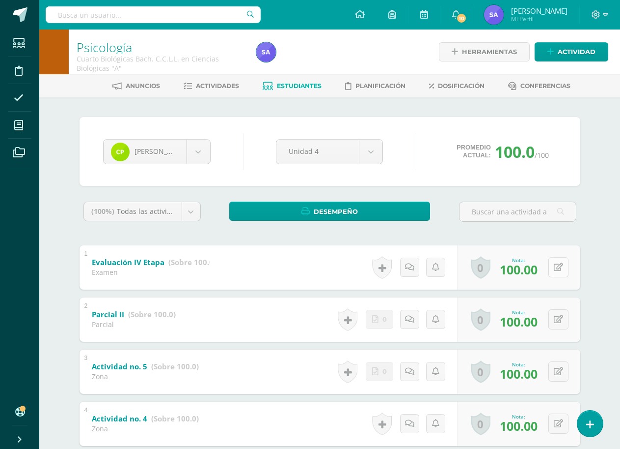
click at [557, 271] on icon at bounding box center [558, 267] width 9 height 8
type input "98"
click at [538, 270] on icon at bounding box center [539, 270] width 9 height 8
click at [197, 153] on body "Estudiantes Disciplina Asistencia Mis cursos Archivos Soporte Ayuda Reportar un…" at bounding box center [310, 359] width 620 height 719
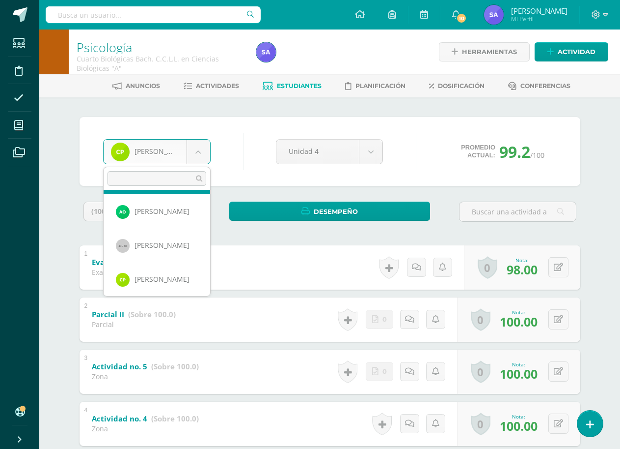
scroll to position [512, 0]
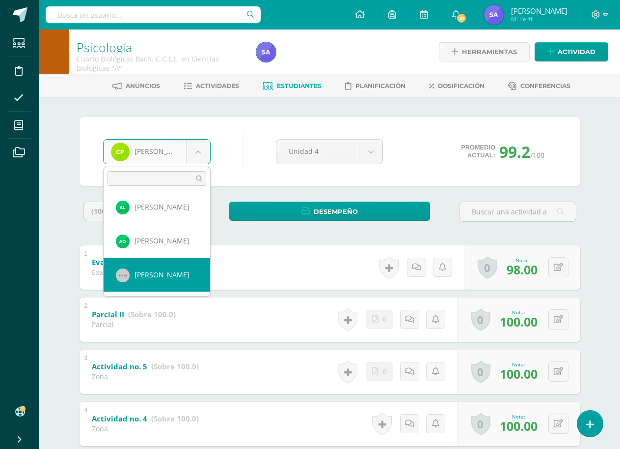
select select "1720"
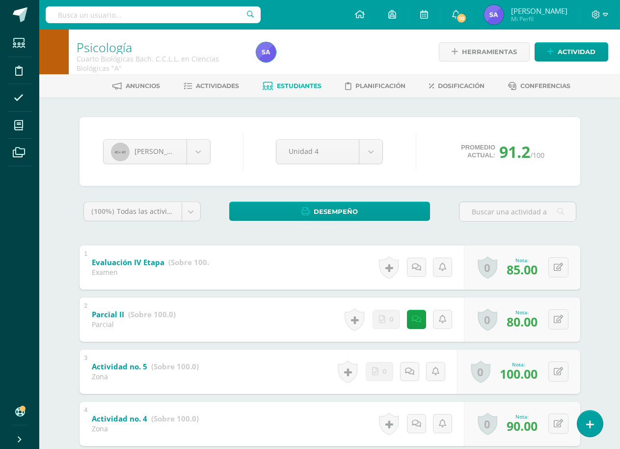
click at [186, 15] on input "text" at bounding box center [153, 14] width 215 height 17
click at [303, 87] on span "Estudiantes" at bounding box center [299, 85] width 45 height 7
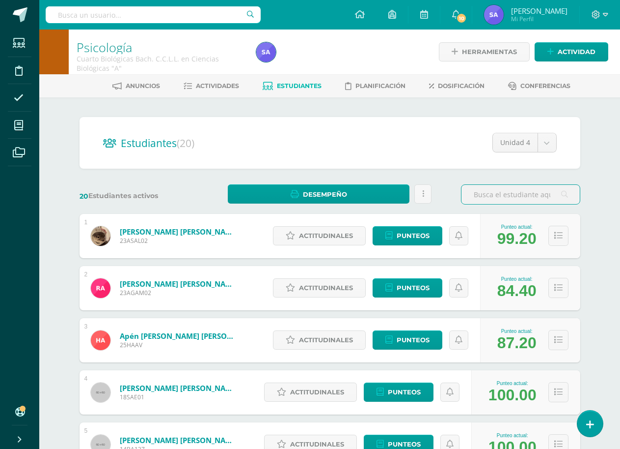
click at [157, 18] on input "text" at bounding box center [153, 14] width 215 height 17
type input "psicología"
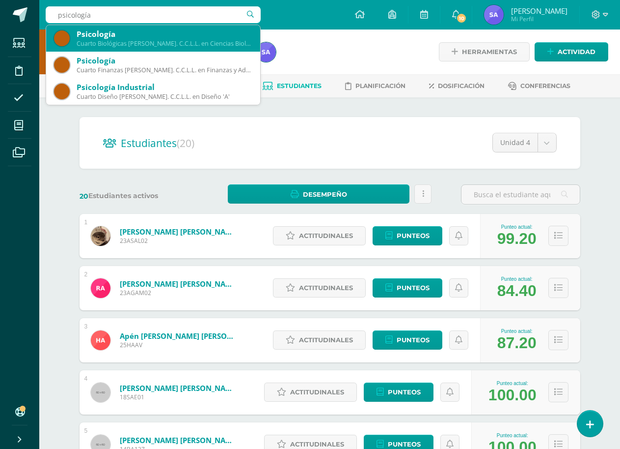
click at [200, 41] on div "Cuarto Biológicas Bach. C.C.L.L. en Ciencias Biológicas 'B'" at bounding box center [165, 43] width 176 height 8
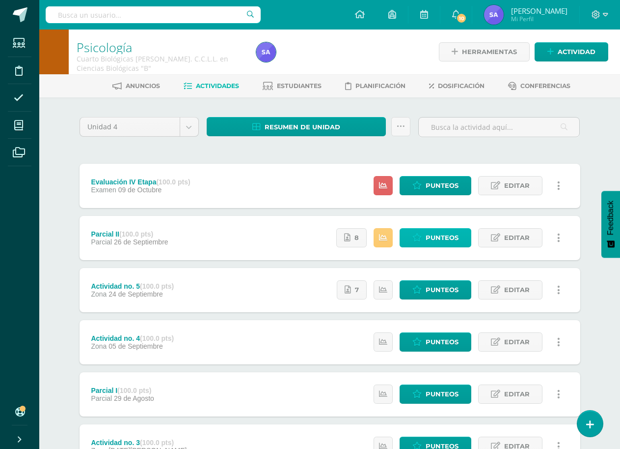
click at [429, 234] on span "Punteos" at bounding box center [442, 237] width 33 height 18
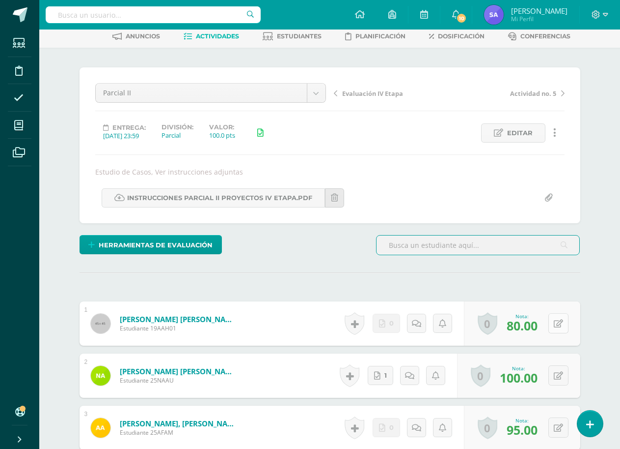
scroll to position [50, 0]
click at [557, 323] on icon at bounding box center [558, 323] width 9 height 8
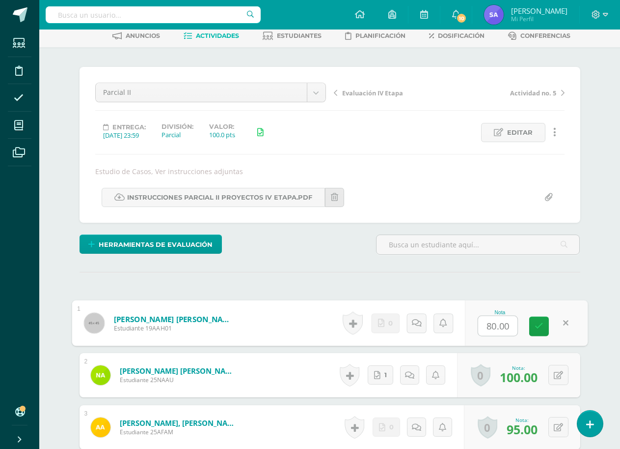
scroll to position [51, 0]
type input "100"
click at [540, 330] on icon at bounding box center [539, 325] width 9 height 8
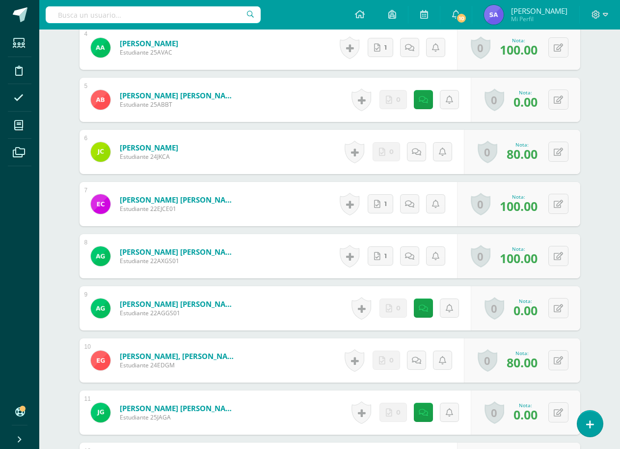
scroll to position [493, 0]
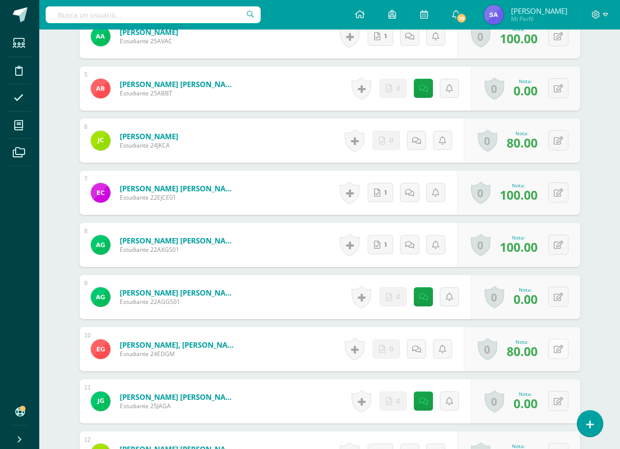
click at [557, 351] on button at bounding box center [559, 348] width 20 height 20
type input "100"
click at [541, 355] on icon at bounding box center [539, 352] width 9 height 8
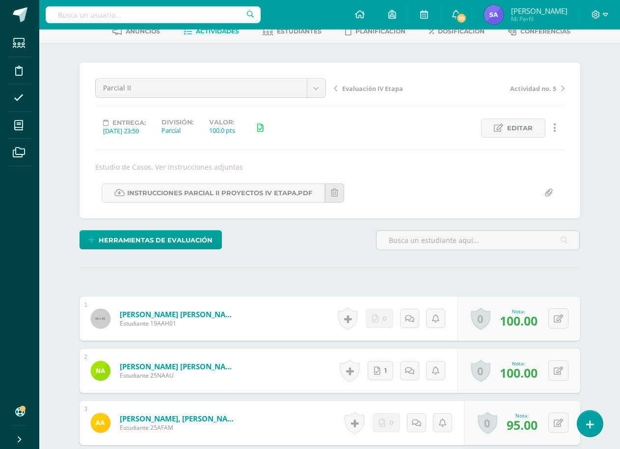
scroll to position [51, 0]
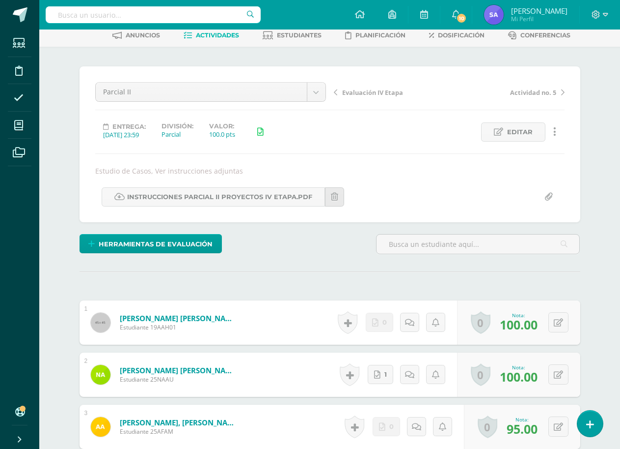
click at [358, 94] on span "Evaluación IV Etapa" at bounding box center [372, 92] width 61 height 9
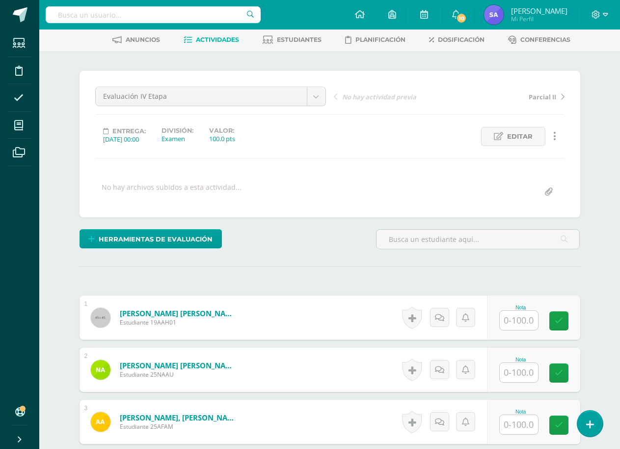
scroll to position [99, 0]
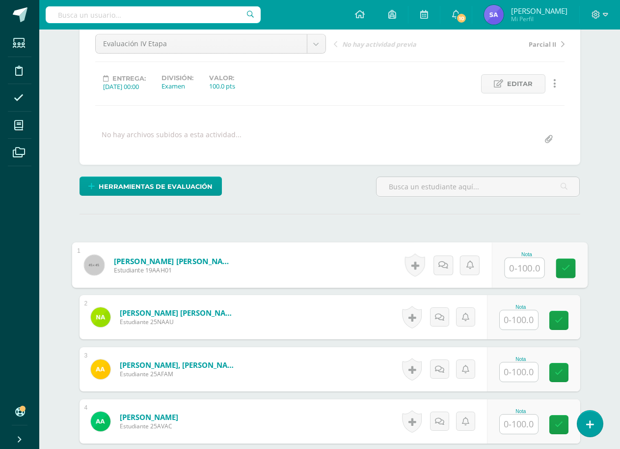
click at [524, 270] on input "text" at bounding box center [524, 268] width 39 height 20
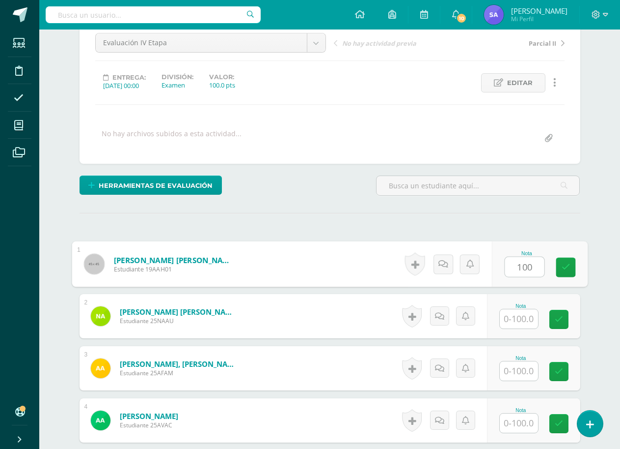
type input "100"
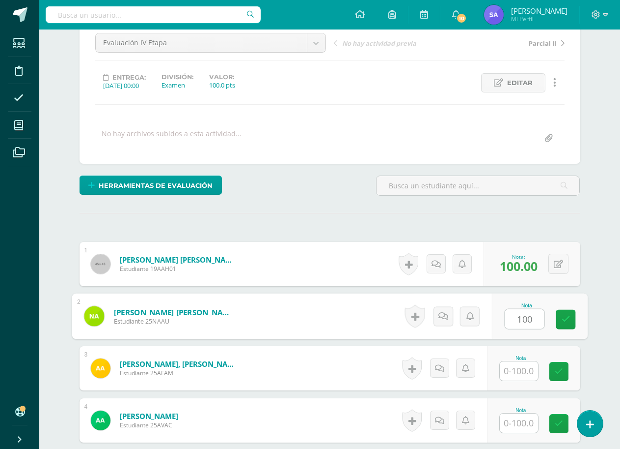
type input "100"
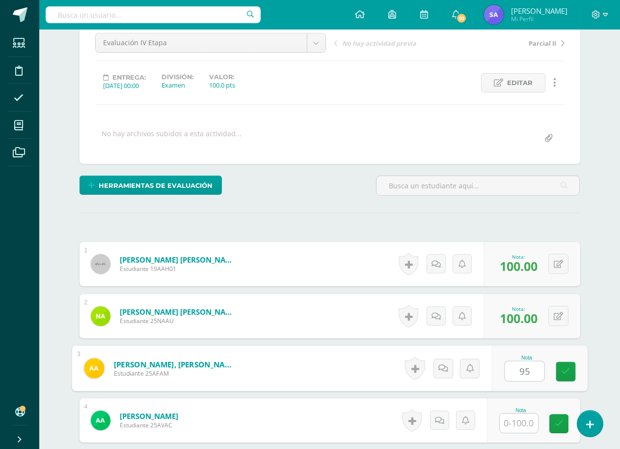
type input "95"
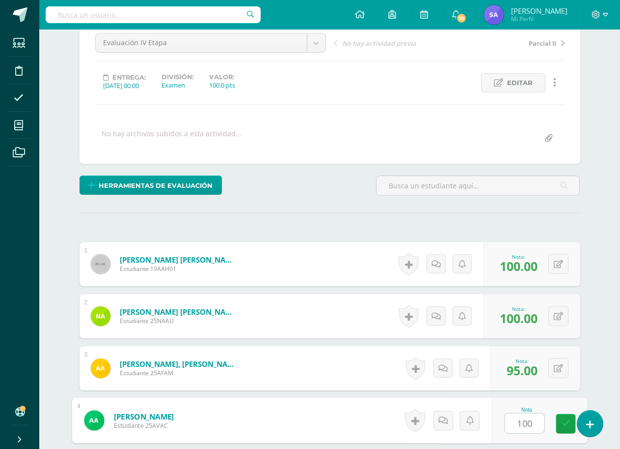
type input "100"
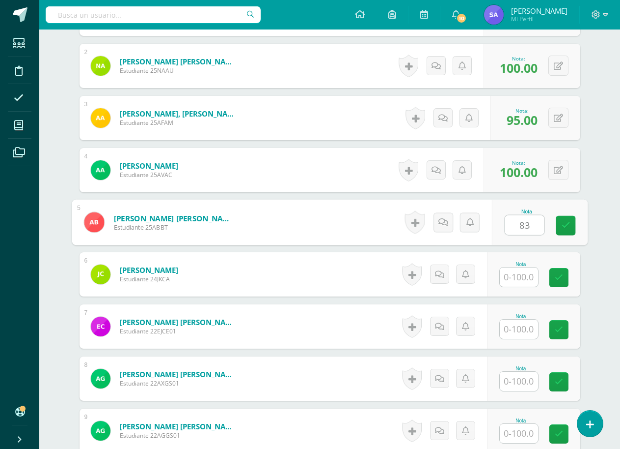
type input "83"
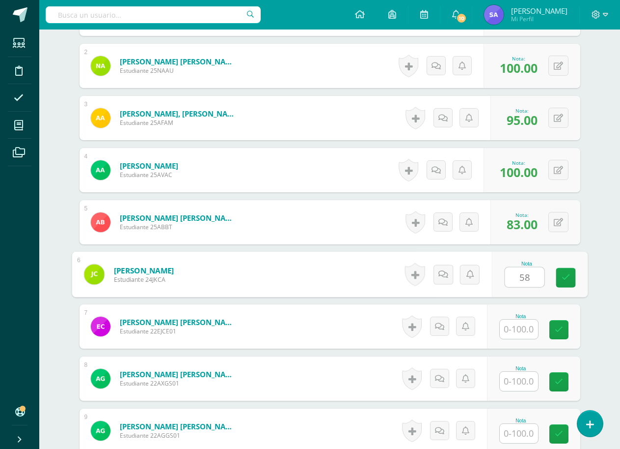
type input "58"
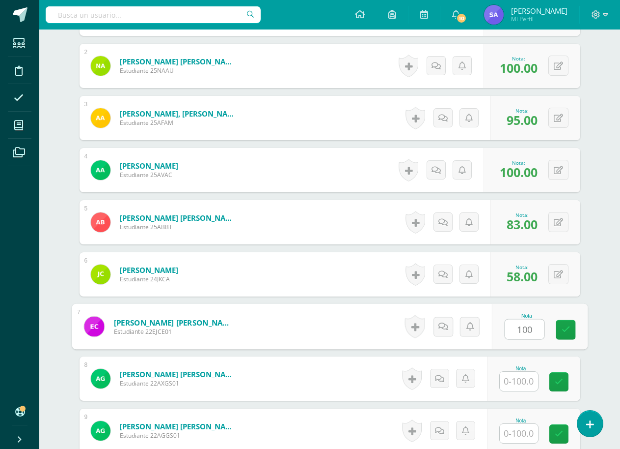
type input "100"
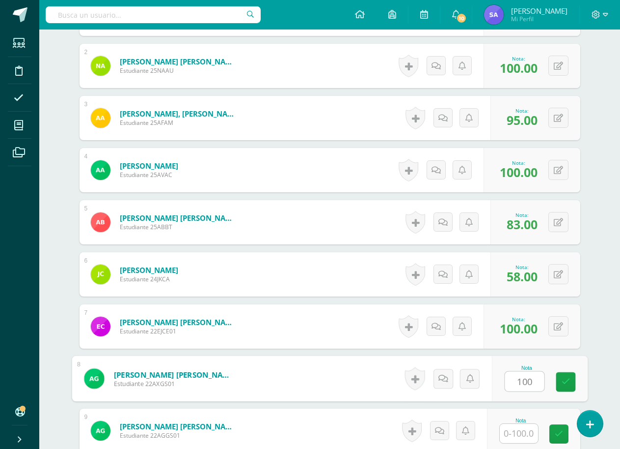
type input "100"
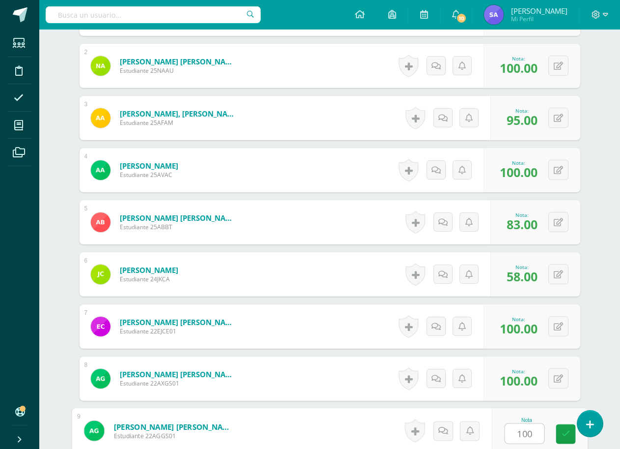
type input "100"
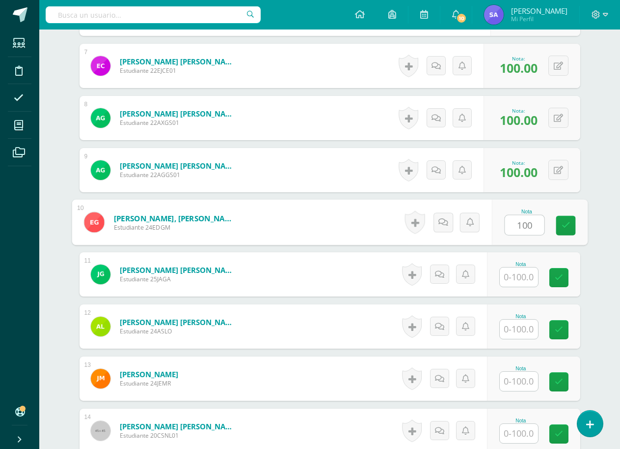
type input "100"
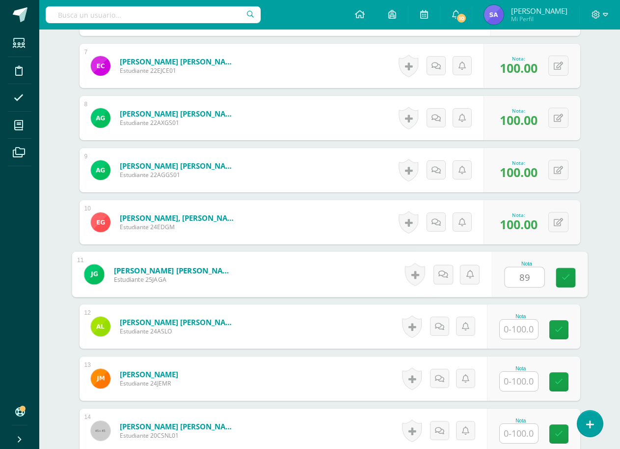
type input "89"
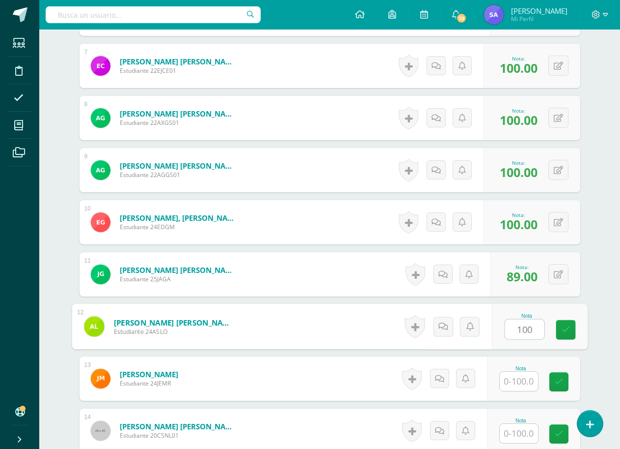
type input "100"
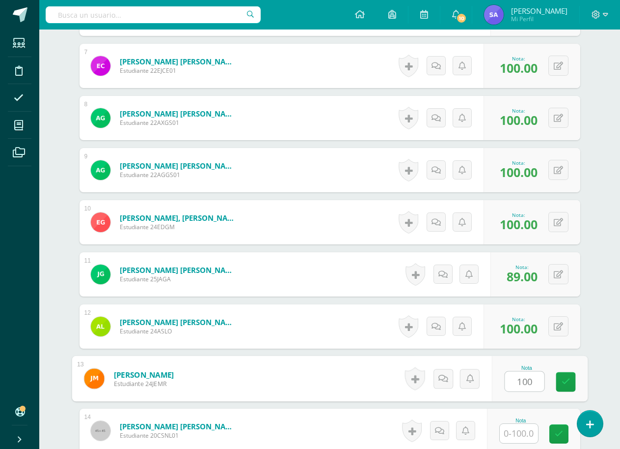
type input "100"
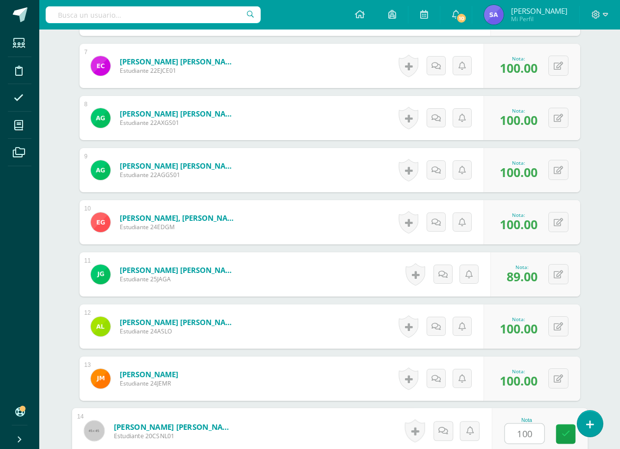
type input "100"
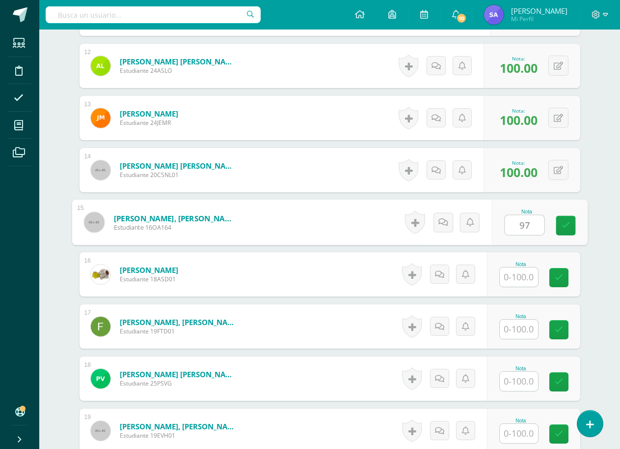
type input "97"
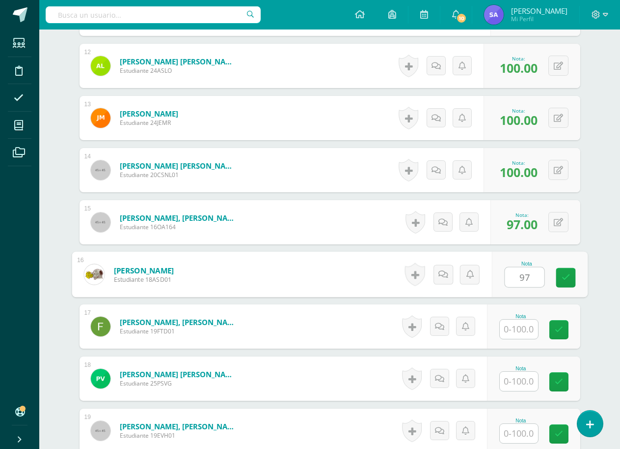
type input "97"
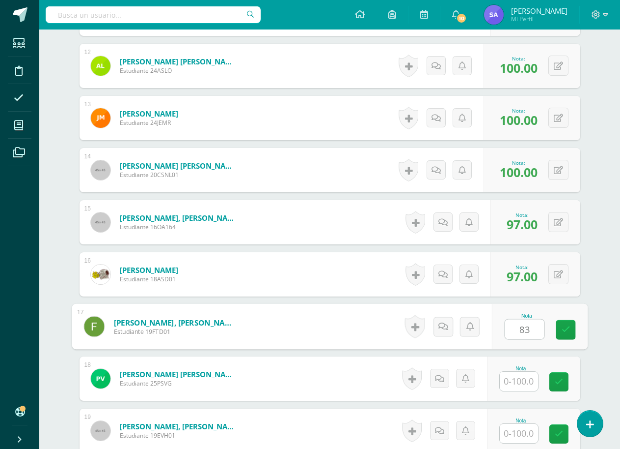
type input "83"
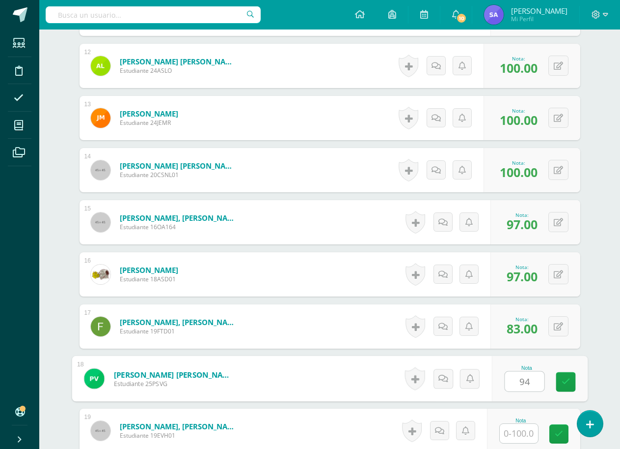
type input "94"
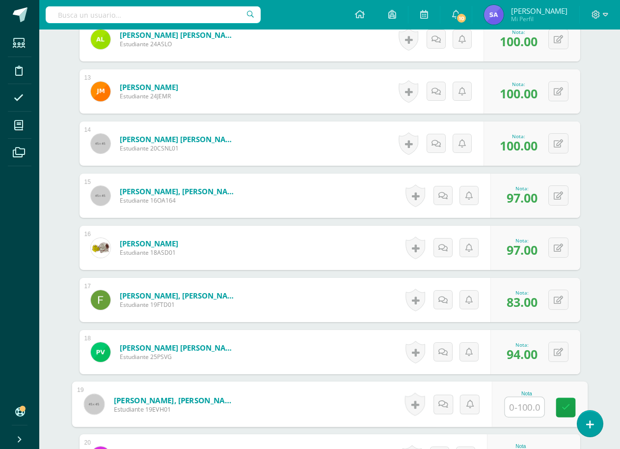
scroll to position [969, 0]
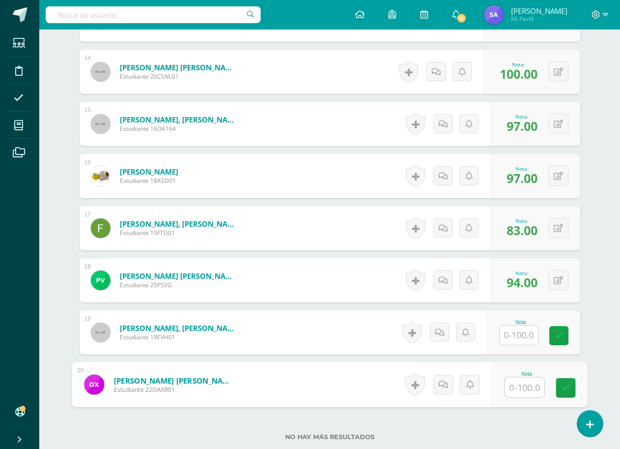
click at [527, 392] on input "text" at bounding box center [524, 387] width 39 height 20
type input "100"
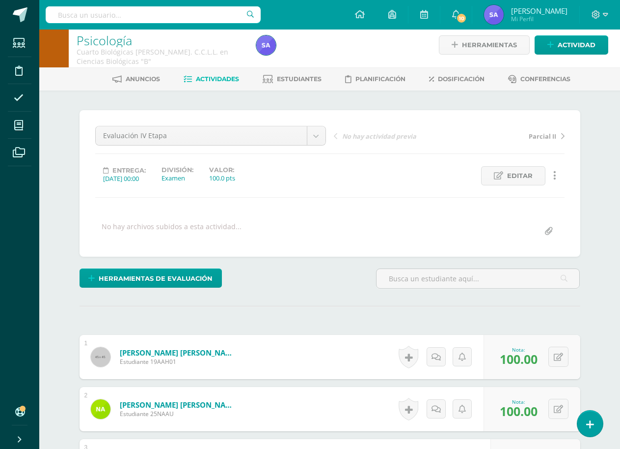
scroll to position [0, 0]
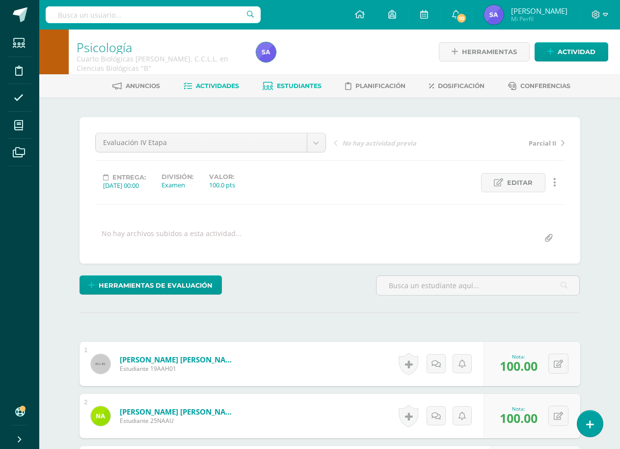
click at [293, 83] on span "Estudiantes" at bounding box center [299, 85] width 45 height 7
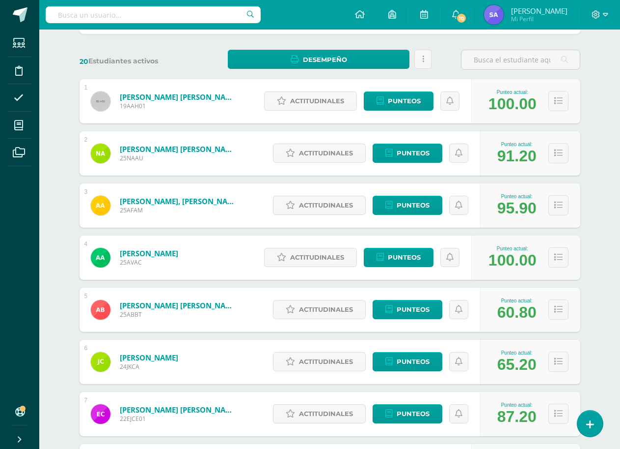
scroll to position [147, 0]
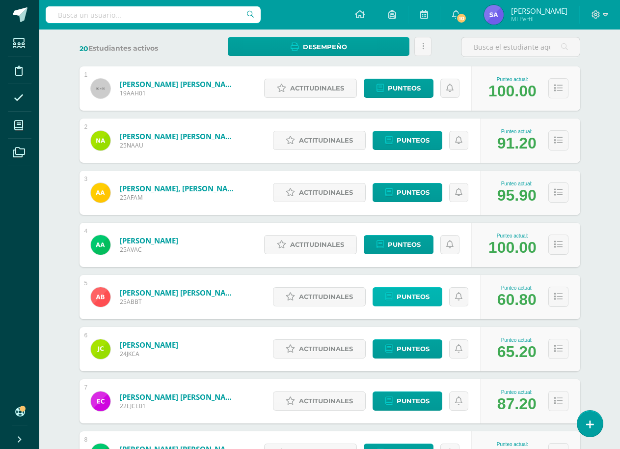
click at [418, 299] on span "Punteos" at bounding box center [413, 296] width 33 height 18
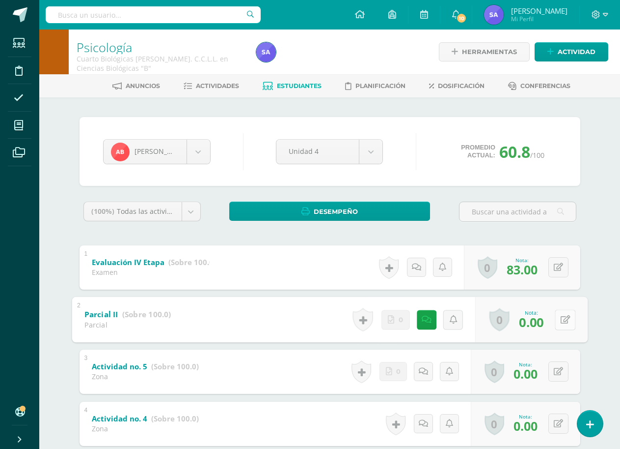
click at [557, 320] on button at bounding box center [565, 319] width 21 height 21
type input "80"
click at [544, 323] on link at bounding box center [540, 322] width 20 height 20
click at [416, 325] on link at bounding box center [420, 320] width 20 height 20
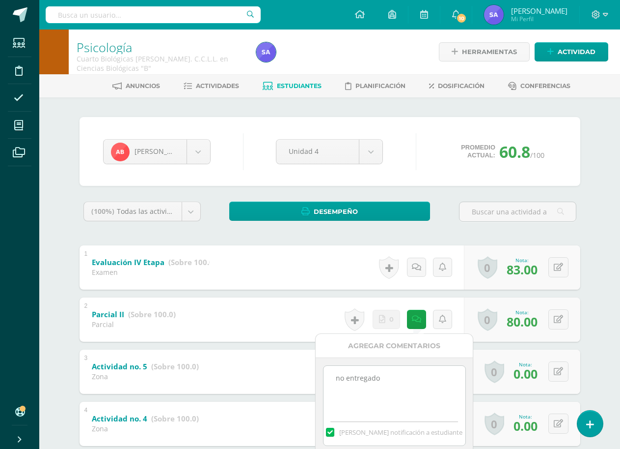
drag, startPoint x: 406, startPoint y: 380, endPoint x: 305, endPoint y: 385, distance: 101.3
click at [305, 385] on body "Estudiantes Disciplina Asistencia Mis cursos Archivos Soporte Ayuda Reportar un…" at bounding box center [310, 359] width 620 height 719
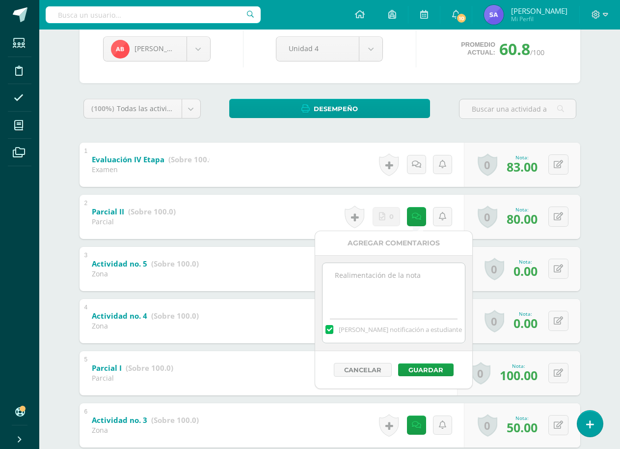
scroll to position [147, 0]
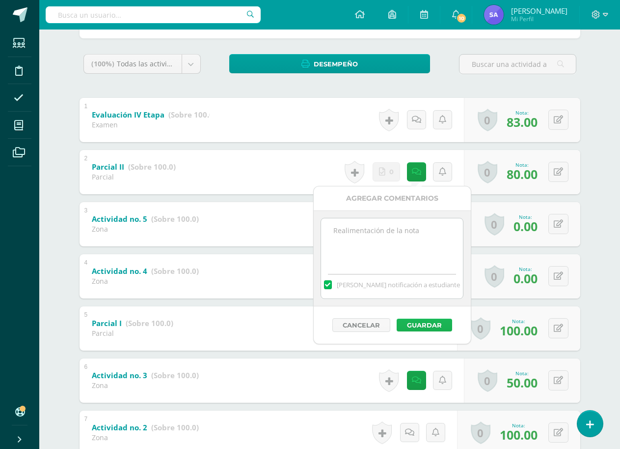
click at [408, 329] on button "Guardar" at bounding box center [425, 324] width 56 height 13
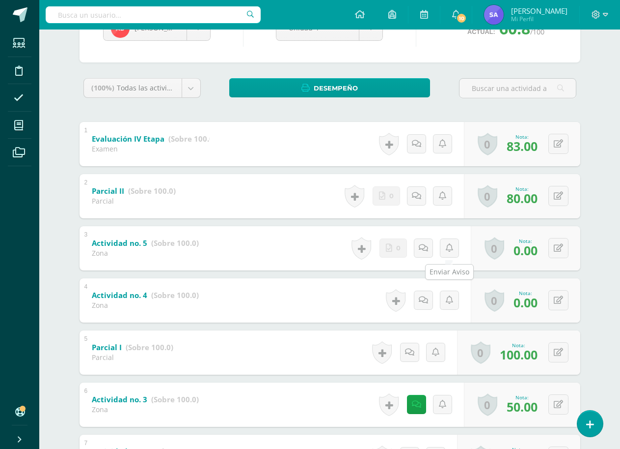
scroll to position [0, 0]
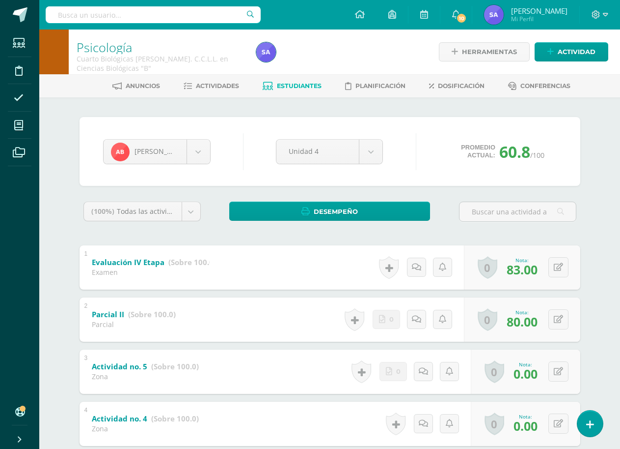
click at [151, 16] on input "text" at bounding box center [153, 14] width 215 height 17
click at [213, 18] on input "text" at bounding box center [153, 14] width 215 height 17
type input "psicolog"
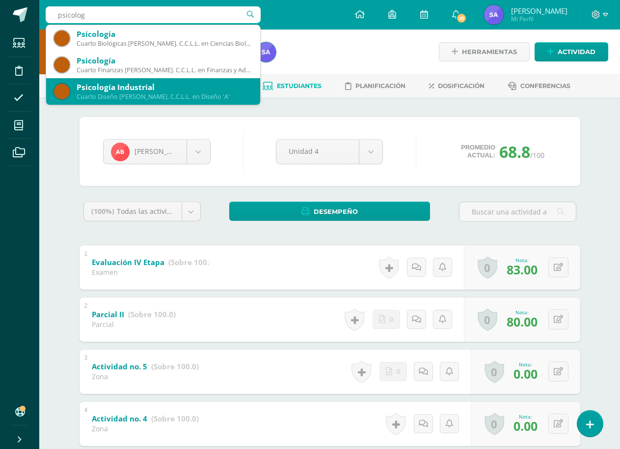
click at [216, 89] on div "Psicología Industrial" at bounding box center [165, 87] width 176 height 10
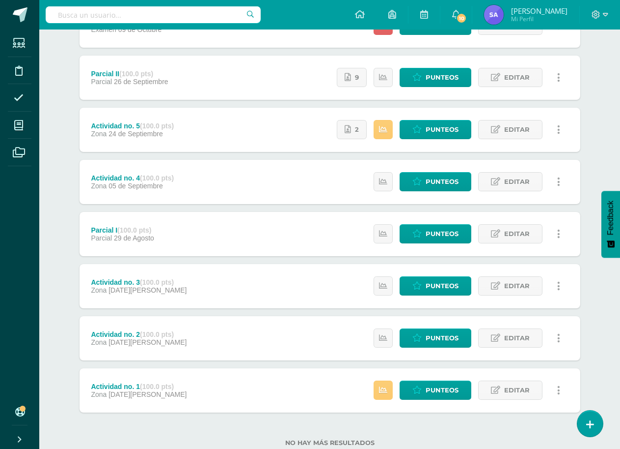
scroll to position [189, 0]
